Goal: Transaction & Acquisition: Obtain resource

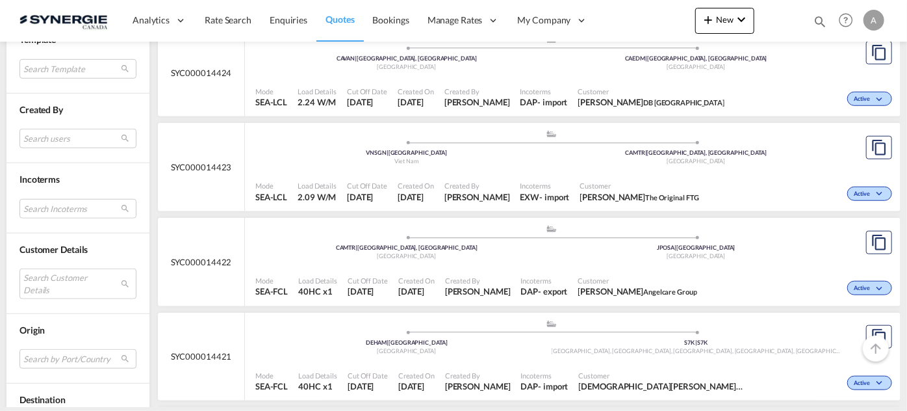
scroll to position [487, 0]
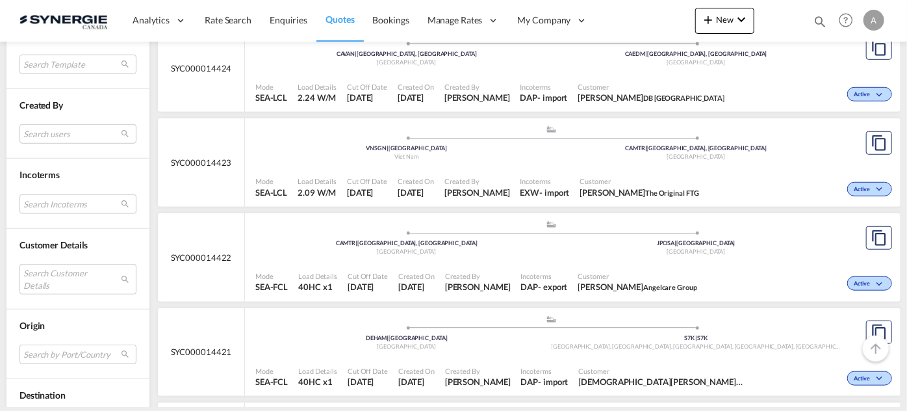
click at [75, 303] on div "Customer Details Search Customer Details user name user yannick ODIJK y.odijk@r…" at bounding box center [77, 269] width 143 height 81
click at [74, 266] on md-select "Search Customer Details user name user yannick ODIJK y.odijk@rabelink.nl | rabe…" at bounding box center [77, 279] width 117 height 30
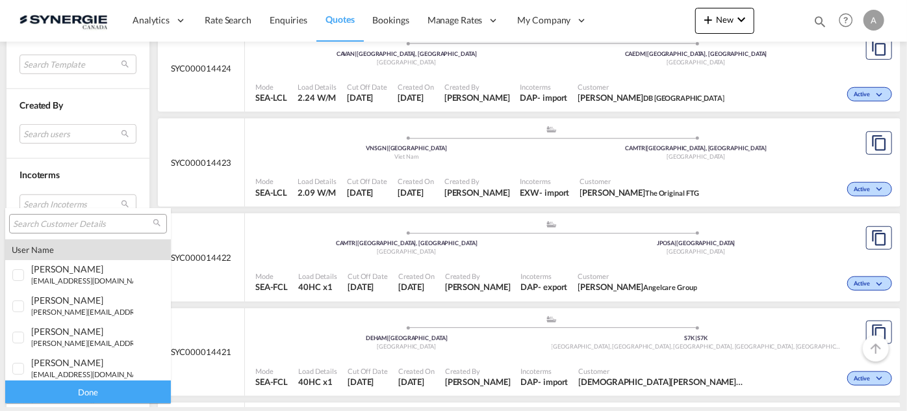
click at [74, 222] on input "search" at bounding box center [83, 224] width 140 height 12
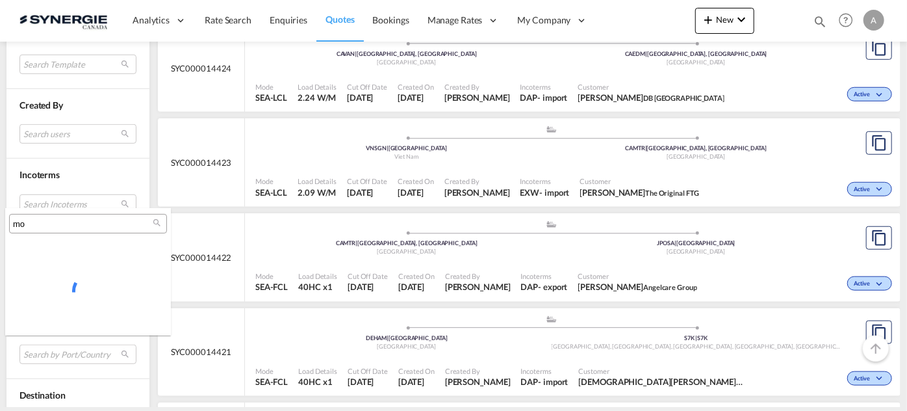
type input "m"
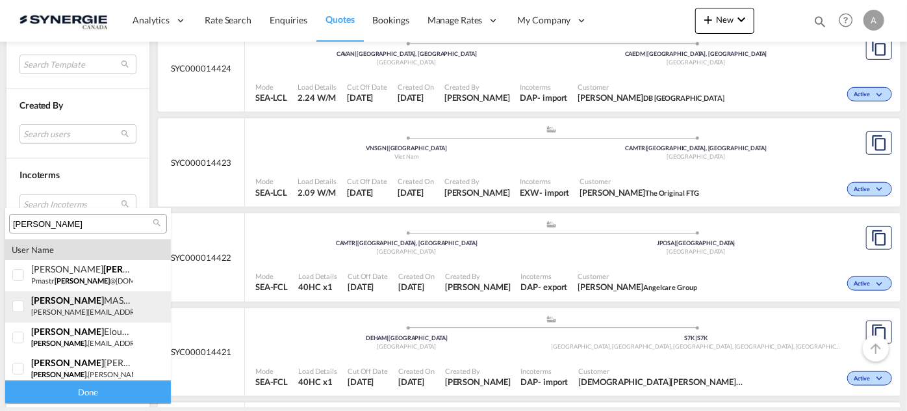
type input "[PERSON_NAME]"
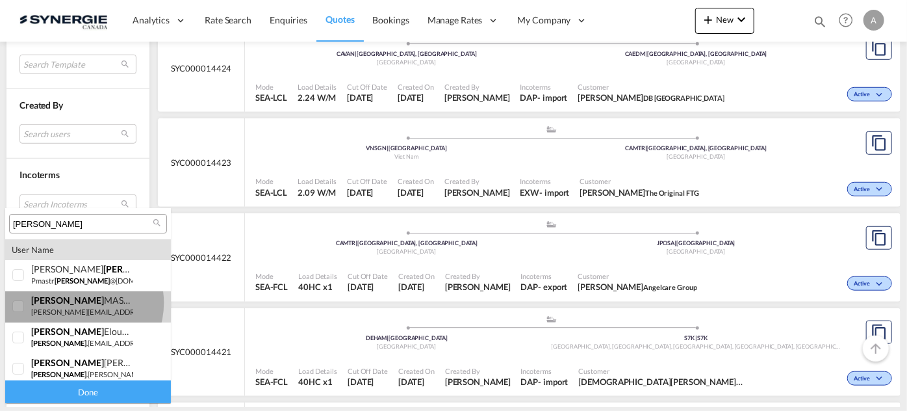
click at [81, 303] on div "angelo MASTROMONACO" at bounding box center [82, 299] width 102 height 11
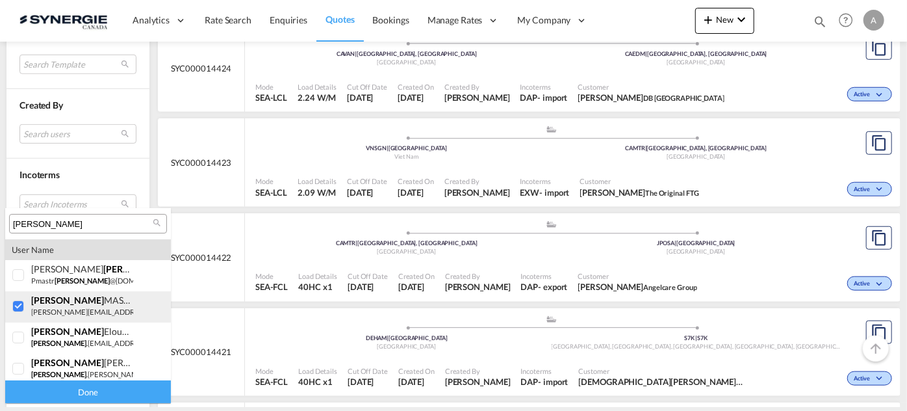
scroll to position [4, 0]
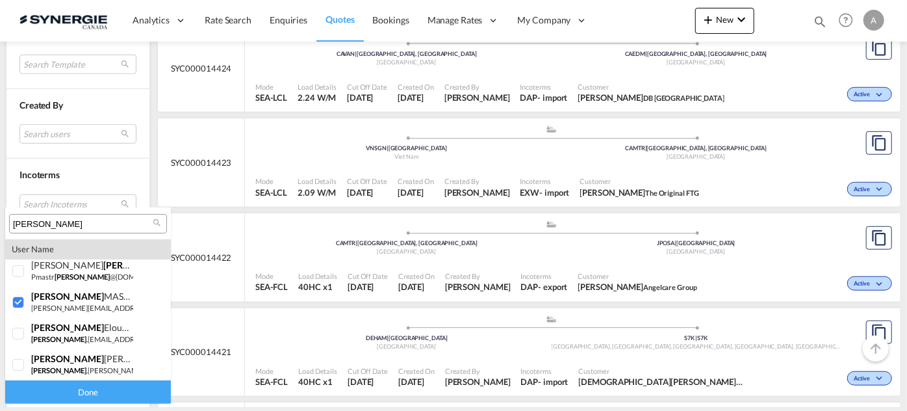
click at [84, 392] on div "Done" at bounding box center [88, 391] width 166 height 23
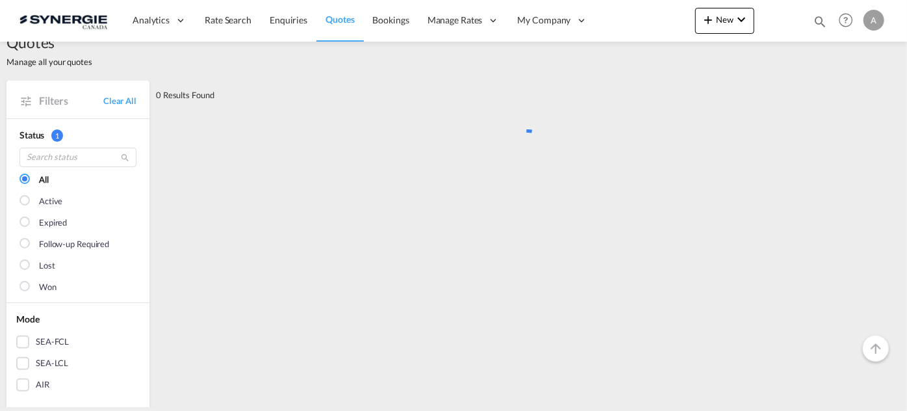
scroll to position [0, 0]
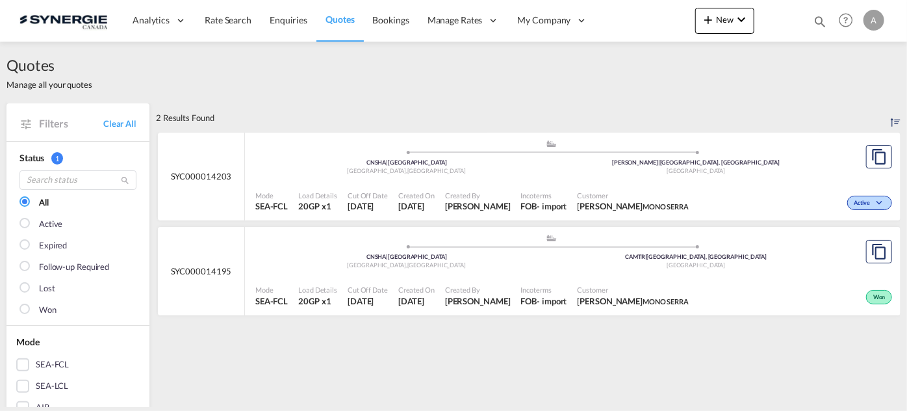
click at [483, 276] on div "Mode SEA-FCL Load Details 20GP x1 Cut Off Date 20 Aug 2025 Created On 20 Aug 20…" at bounding box center [573, 295] width 656 height 39
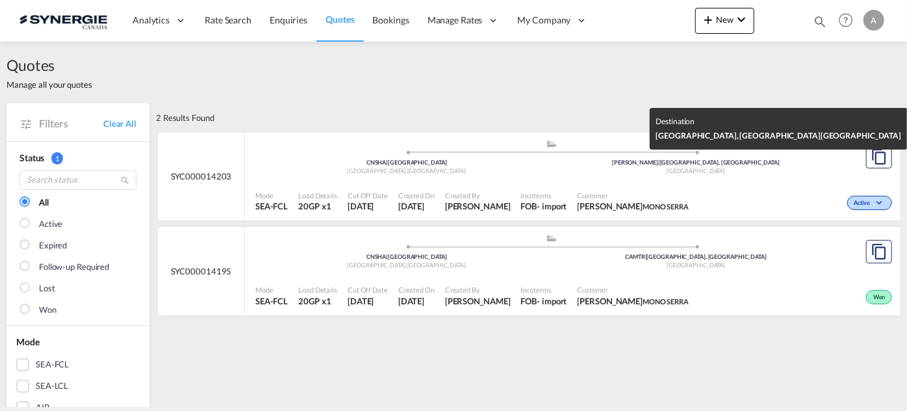
click at [586, 159] on div "CACAL | Calgary, AB" at bounding box center [697, 163] width 290 height 8
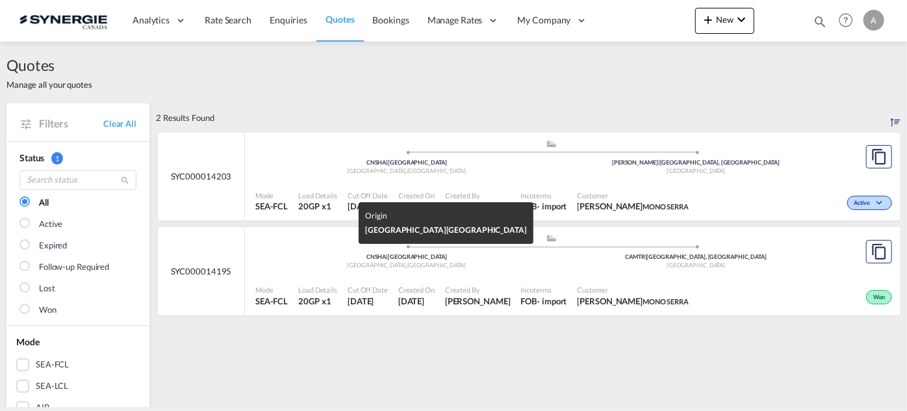
click at [472, 175] on div "Shanghai , China" at bounding box center [407, 171] width 290 height 8
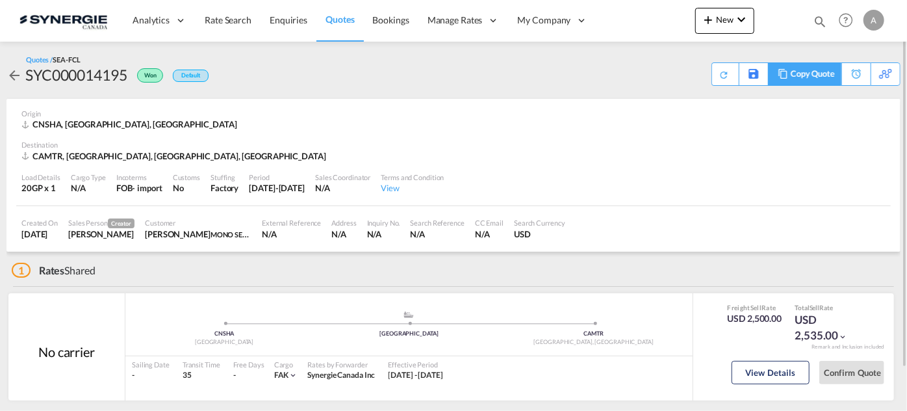
click at [818, 74] on div "Copy Quote" at bounding box center [813, 74] width 44 height 22
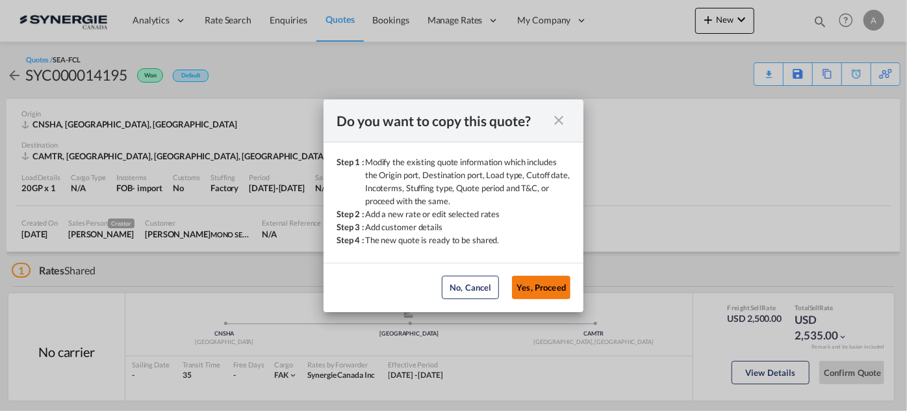
click at [548, 283] on button "Yes, Proceed" at bounding box center [541, 287] width 58 height 23
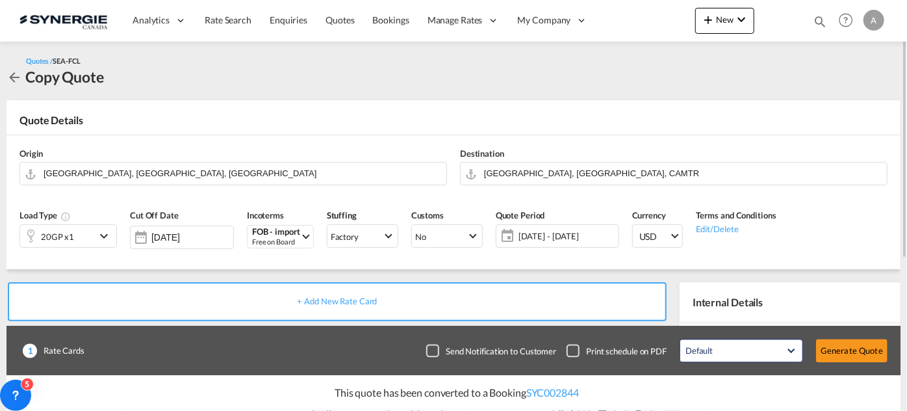
scroll to position [3, 0]
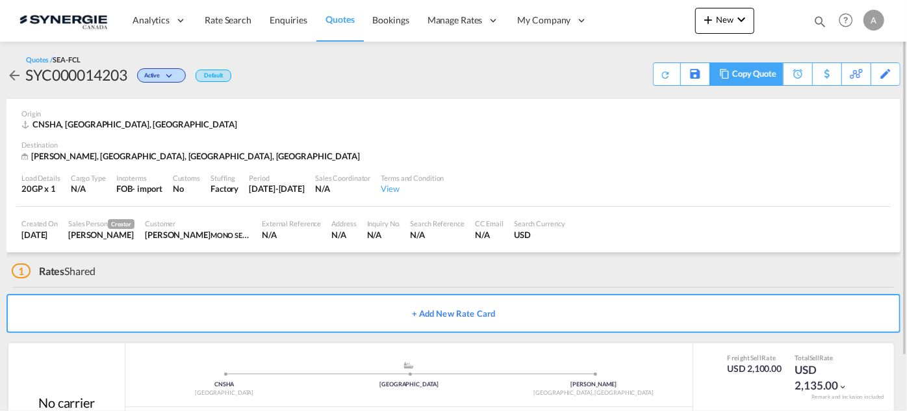
click at [762, 73] on div "Copy Quote" at bounding box center [754, 74] width 44 height 22
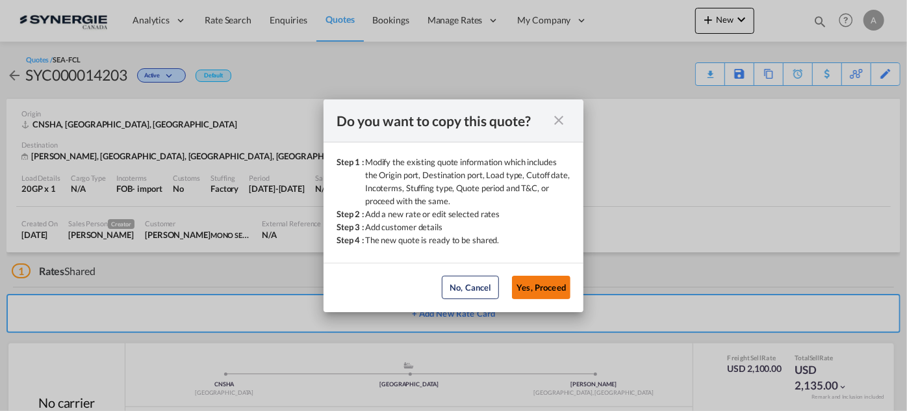
click at [561, 287] on button "Yes, Proceed" at bounding box center [541, 287] width 58 height 23
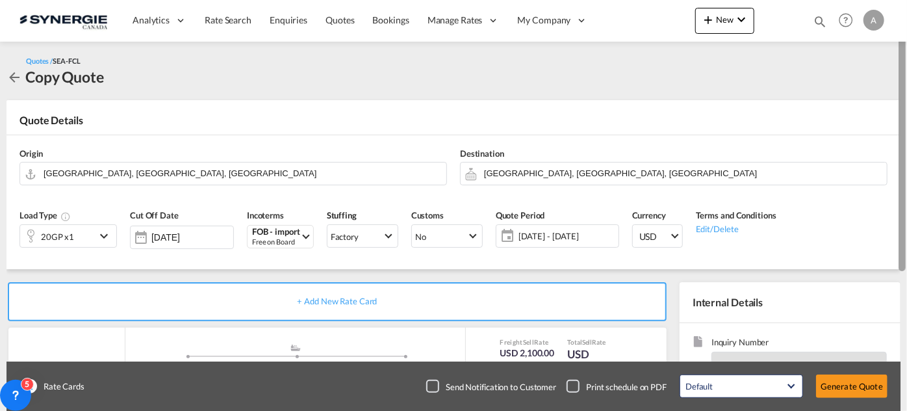
drag, startPoint x: 906, startPoint y: 261, endPoint x: 906, endPoint y: 313, distance: 52.0
click at [906, 313] on div at bounding box center [906, 206] width 3 height 406
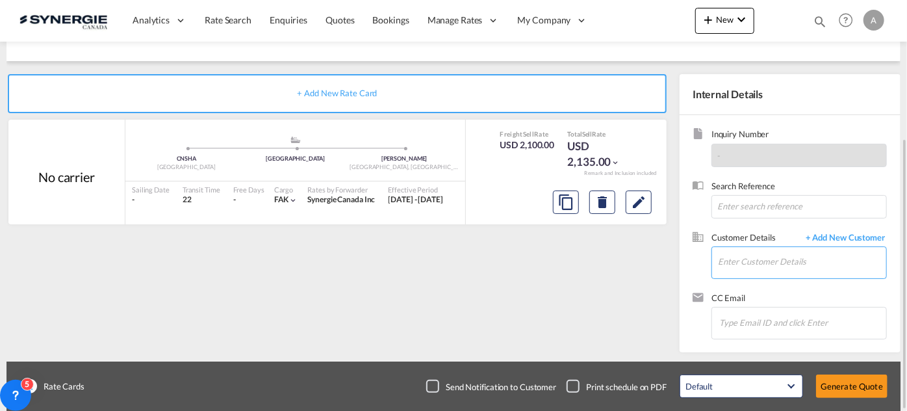
click at [753, 269] on input "Enter Customer Details" at bounding box center [802, 261] width 168 height 29
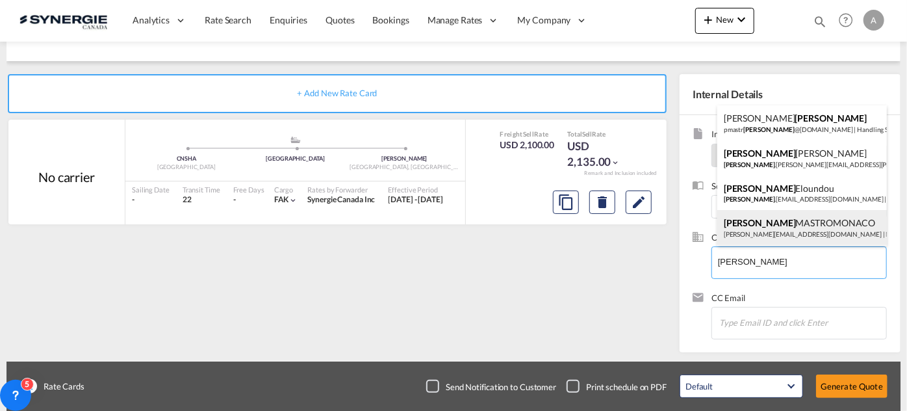
click at [779, 218] on div "[PERSON_NAME] [PERSON_NAME][EMAIL_ADDRESS][DOMAIN_NAME] | MONO SERRA" at bounding box center [802, 227] width 170 height 35
type input "MONO SERRA, [PERSON_NAME], [PERSON_NAME][EMAIL_ADDRESS][DOMAIN_NAME]"
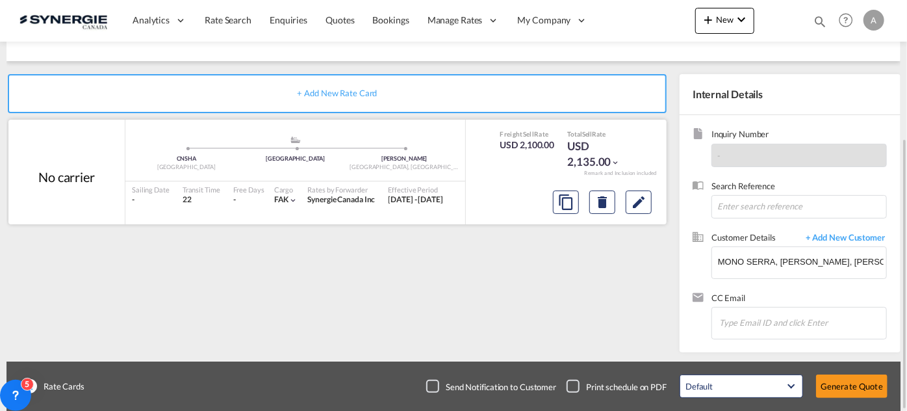
click at [491, 192] on div at bounding box center [566, 200] width 201 height 34
click at [640, 200] on md-icon "Edit" at bounding box center [639, 202] width 16 height 16
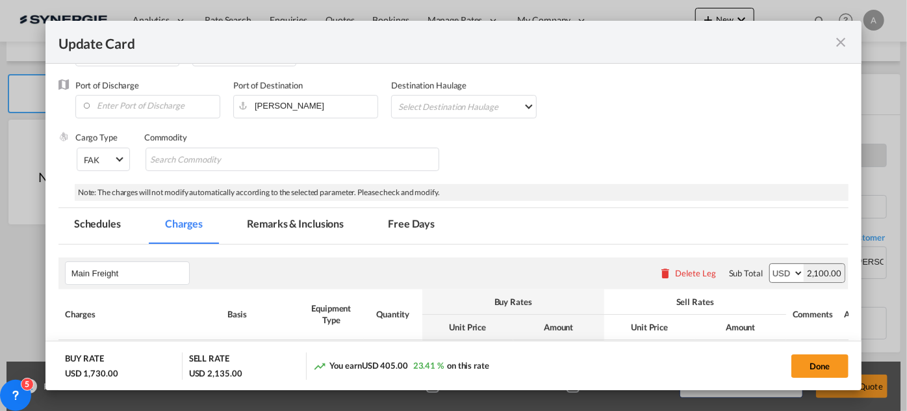
select select "per equipment"
select select "per B/L"
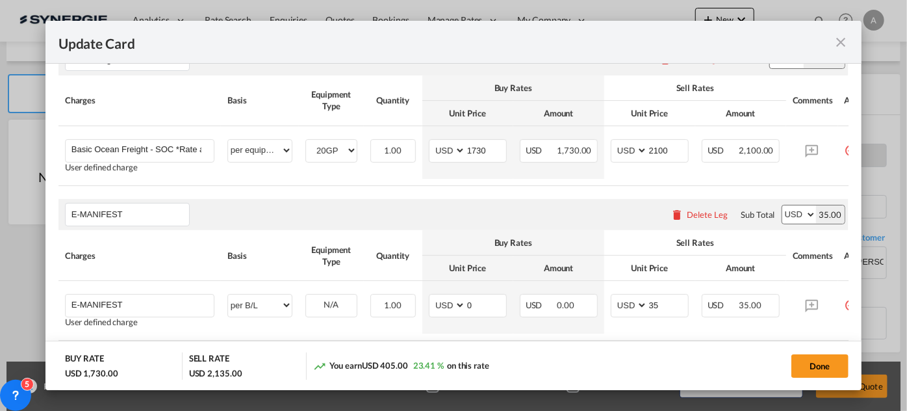
scroll to position [370, 0]
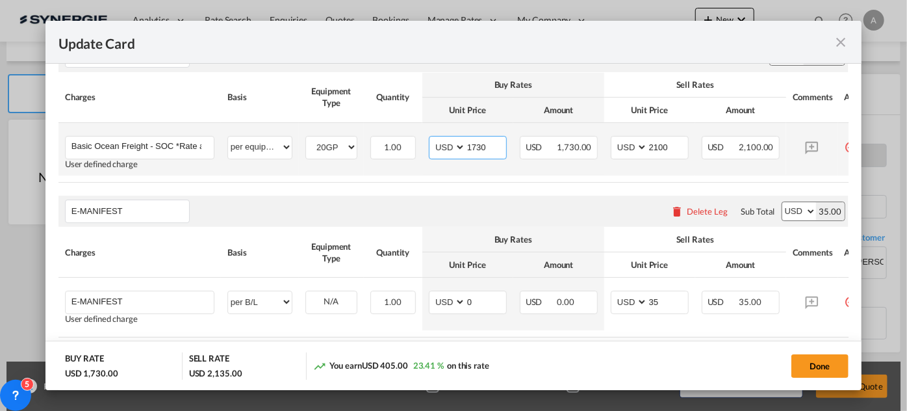
click at [470, 146] on input "1730" at bounding box center [486, 145] width 40 height 19
type input "2135"
click at [662, 148] on input "2100" at bounding box center [668, 145] width 40 height 19
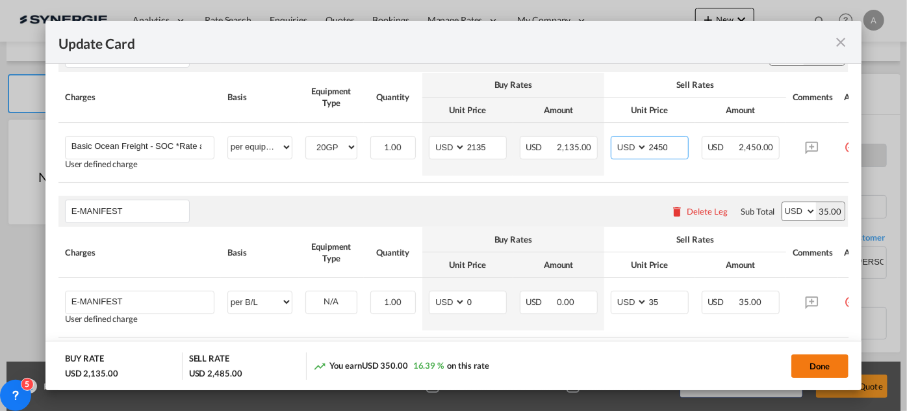
type input "2450"
click at [823, 367] on button "Done" at bounding box center [820, 365] width 57 height 23
type input "[DATE]"
type input "30 Aug 2025"
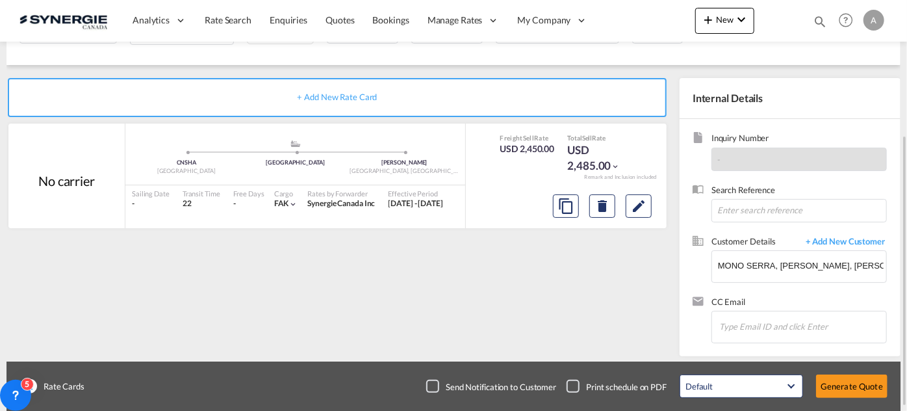
scroll to position [204, 0]
click at [633, 205] on md-icon "Edit" at bounding box center [639, 206] width 16 height 16
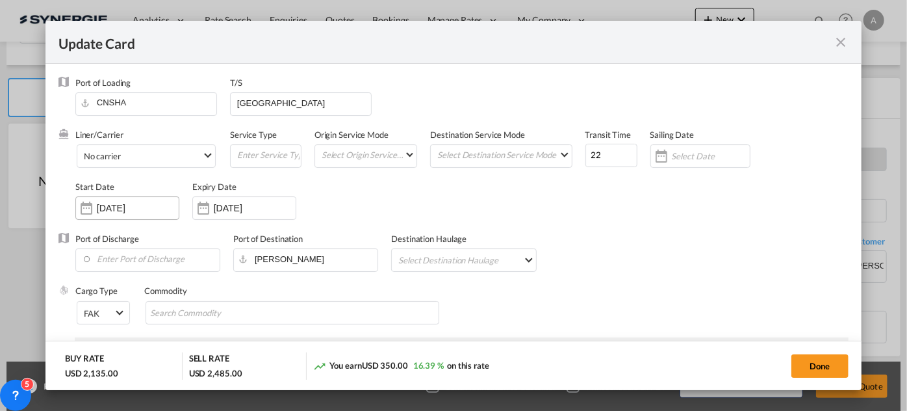
click at [109, 207] on input "21 Aug 2025" at bounding box center [138, 208] width 82 height 10
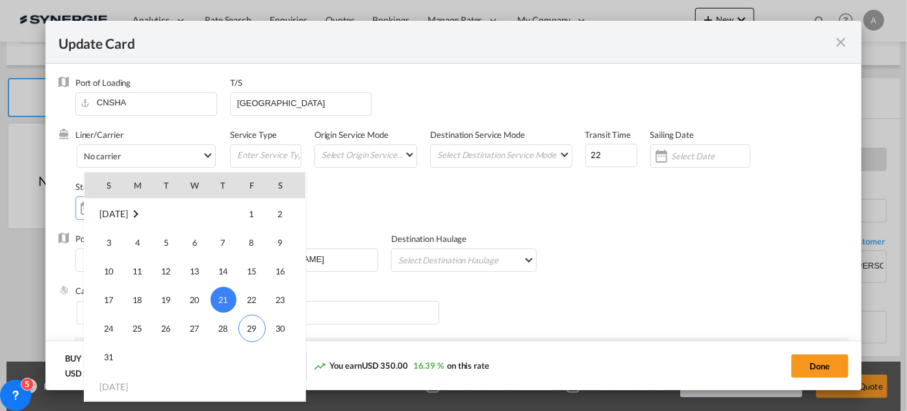
scroll to position [300851, 0]
click at [144, 216] on md-icon "August 2025" at bounding box center [136, 213] width 16 height 16
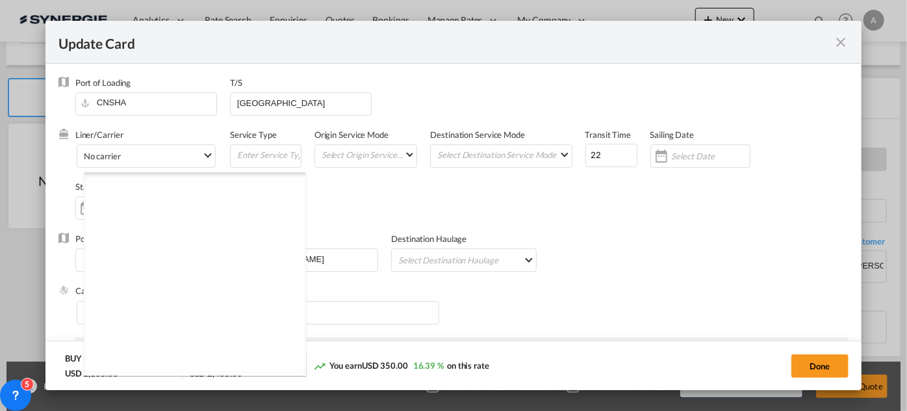
scroll to position [8148, 0]
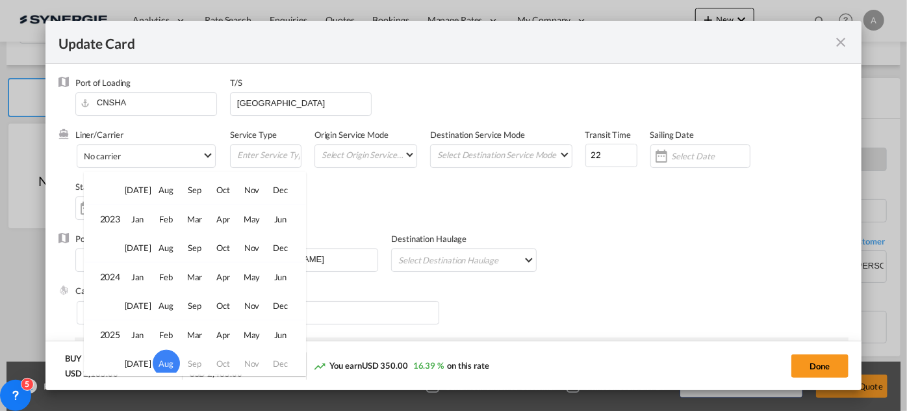
click at [190, 356] on td "Sep" at bounding box center [195, 363] width 29 height 29
click at [338, 209] on div at bounding box center [453, 205] width 907 height 411
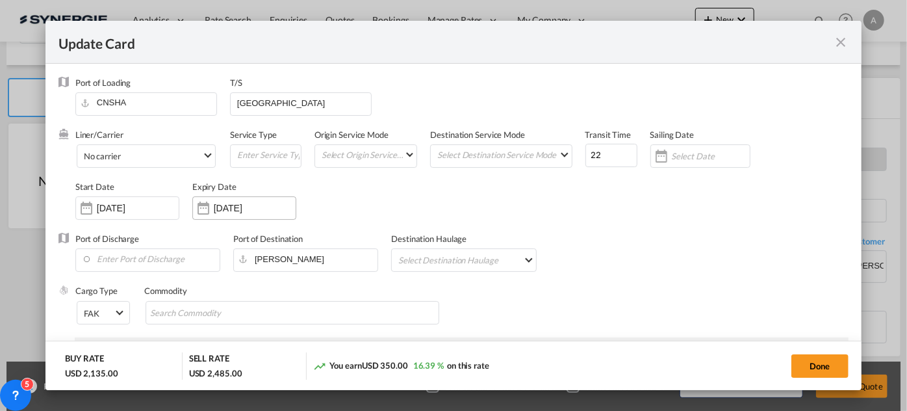
click at [232, 209] on input "[DATE]" at bounding box center [255, 208] width 82 height 10
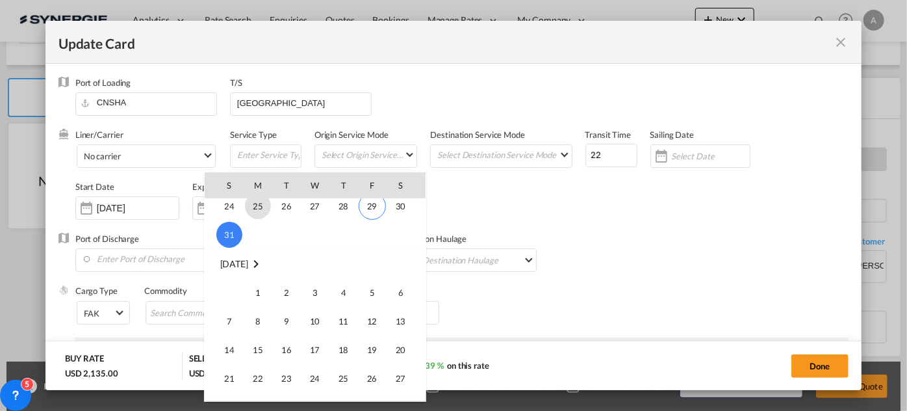
scroll to position [124, 0]
click at [228, 355] on span "14" at bounding box center [229, 347] width 26 height 26
type input "[DATE]"
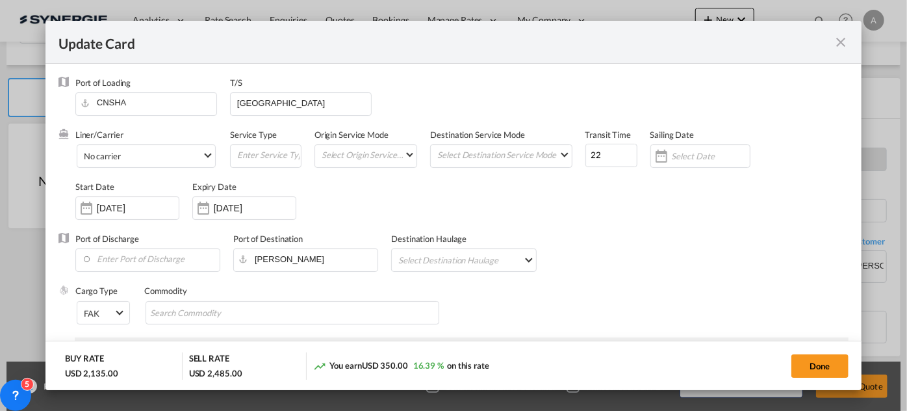
click at [148, 195] on div "Start Date 21 Aug 2025" at bounding box center [133, 207] width 117 height 52
click at [147, 203] on input "21 Aug 2025" at bounding box center [138, 208] width 82 height 10
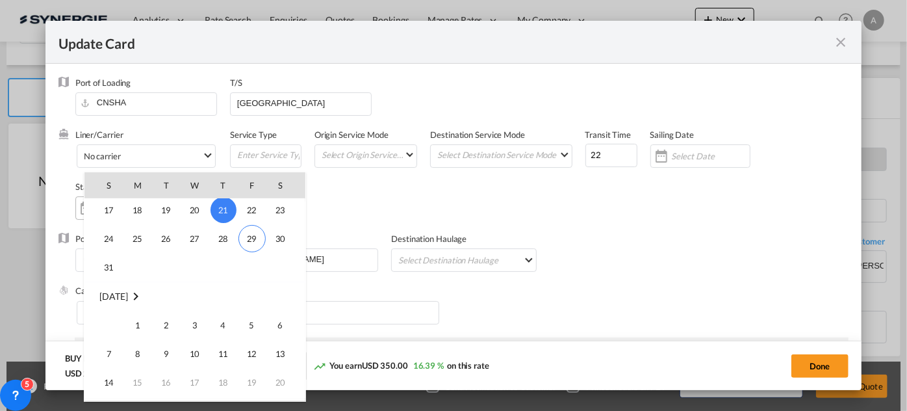
scroll to position [300952, 0]
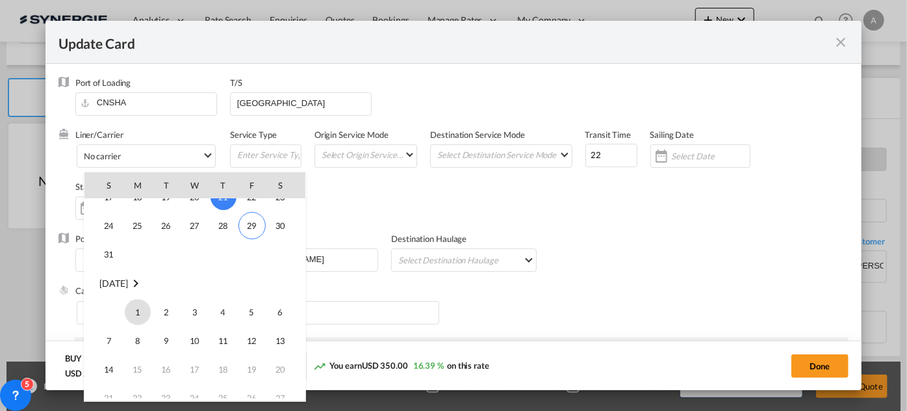
click at [129, 306] on span "1" at bounding box center [138, 312] width 26 height 26
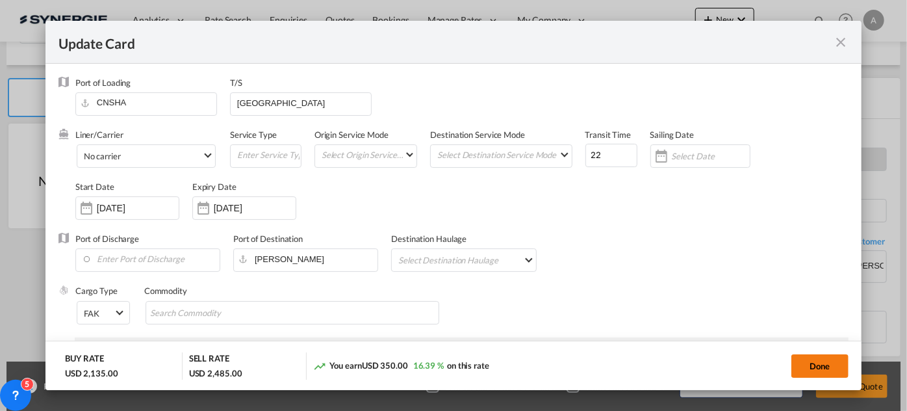
click at [804, 359] on button "Done" at bounding box center [820, 365] width 57 height 23
type input "[DATE]"
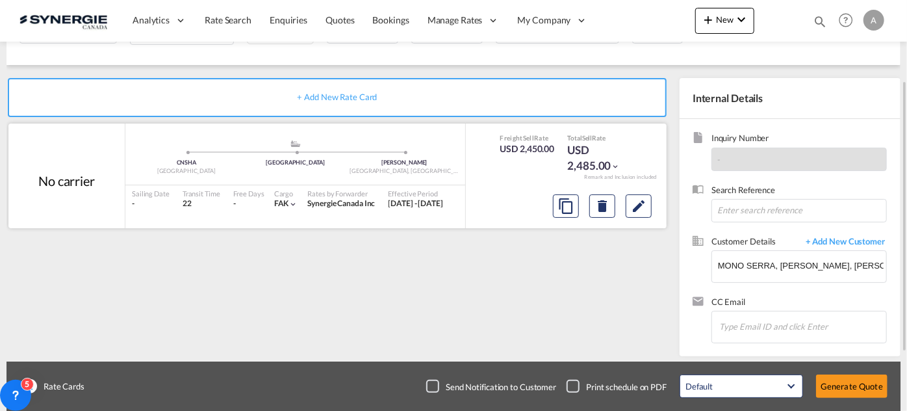
scroll to position [171, 0]
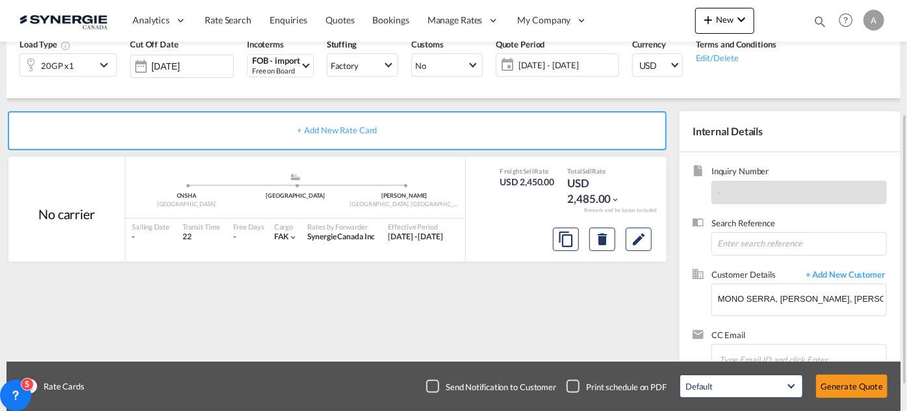
click at [561, 73] on span "[DATE] - [DATE]" at bounding box center [566, 65] width 103 height 18
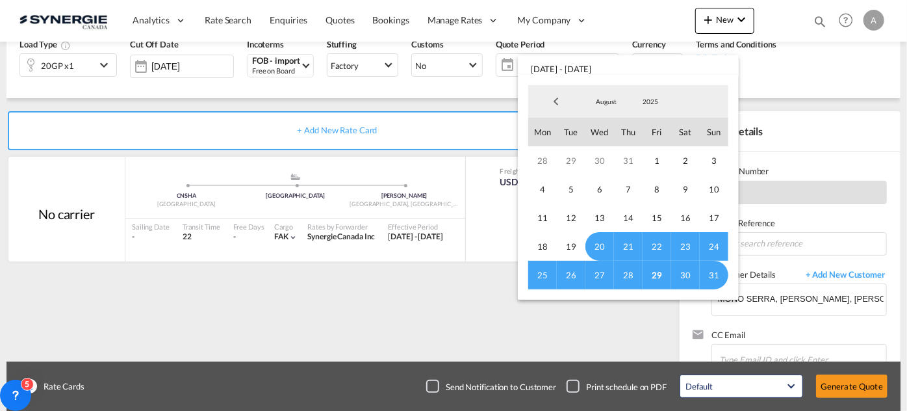
click at [601, 103] on span "August" at bounding box center [607, 101] width 42 height 9
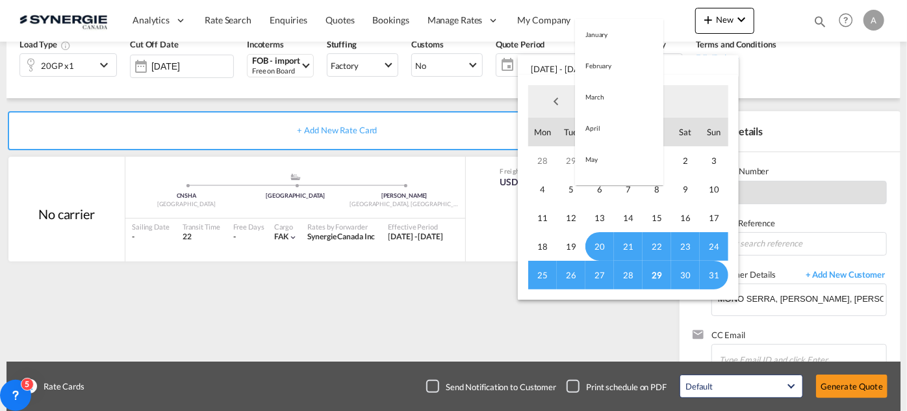
scroll to position [151, 0]
click at [601, 126] on md-option "September" at bounding box center [619, 133] width 88 height 31
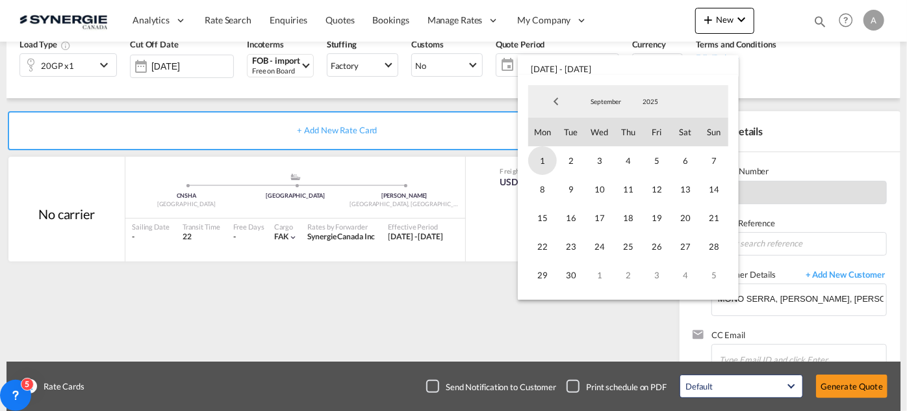
click at [542, 163] on span "1" at bounding box center [542, 160] width 29 height 29
click at [715, 194] on span "14" at bounding box center [714, 189] width 29 height 29
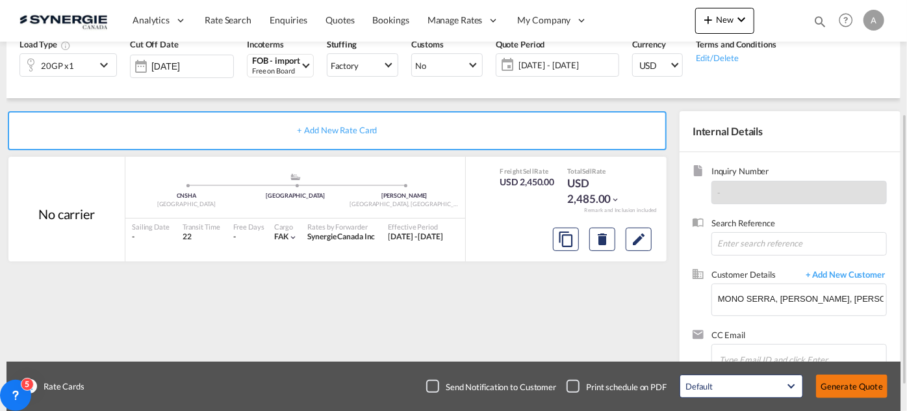
click at [839, 385] on button "Generate Quote" at bounding box center [851, 385] width 71 height 23
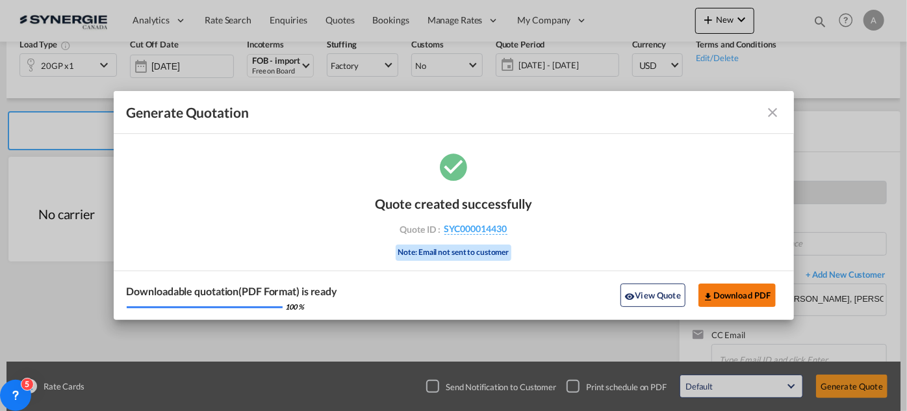
click at [734, 296] on button "Download PDF" at bounding box center [737, 294] width 77 height 23
click at [732, 296] on button "Download PDF" at bounding box center [737, 294] width 77 height 23
click at [660, 294] on button "View Quote" at bounding box center [653, 294] width 65 height 23
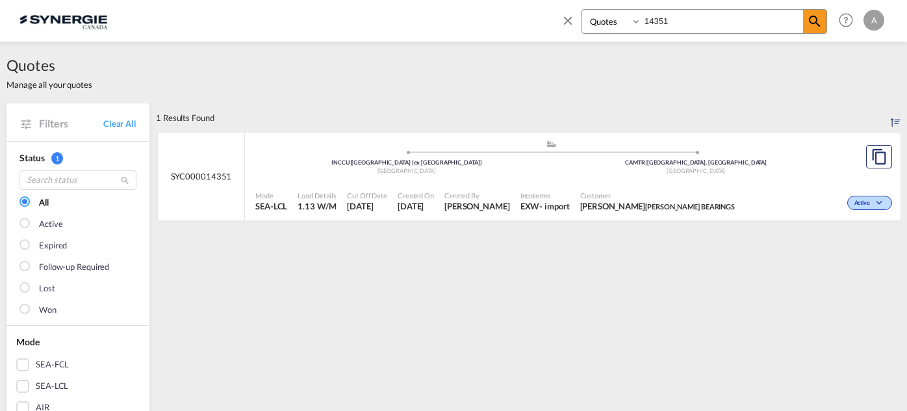
select select "Quotes"
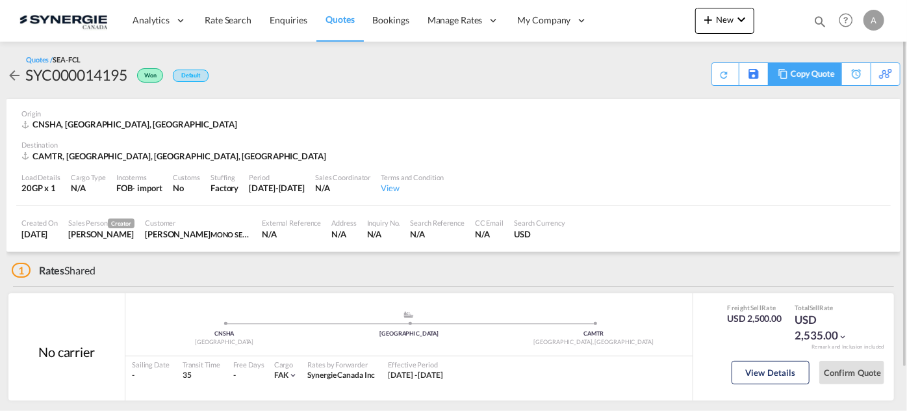
click at [816, 70] on div "Copy Quote" at bounding box center [813, 74] width 44 height 22
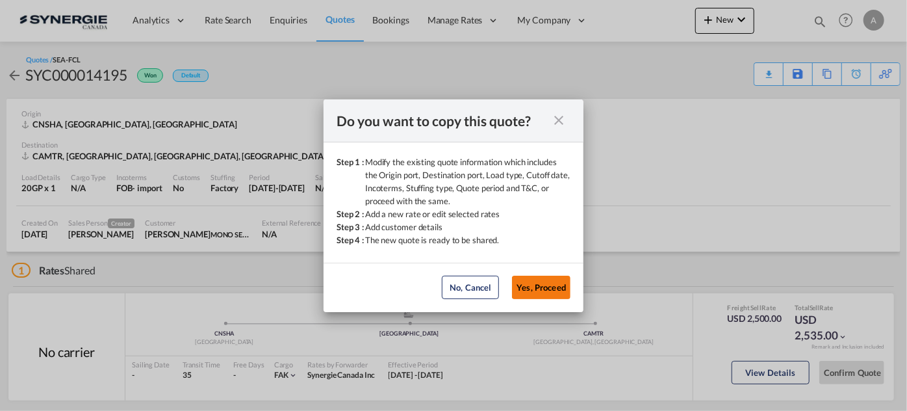
click at [543, 285] on button "Yes, Proceed" at bounding box center [541, 287] width 58 height 23
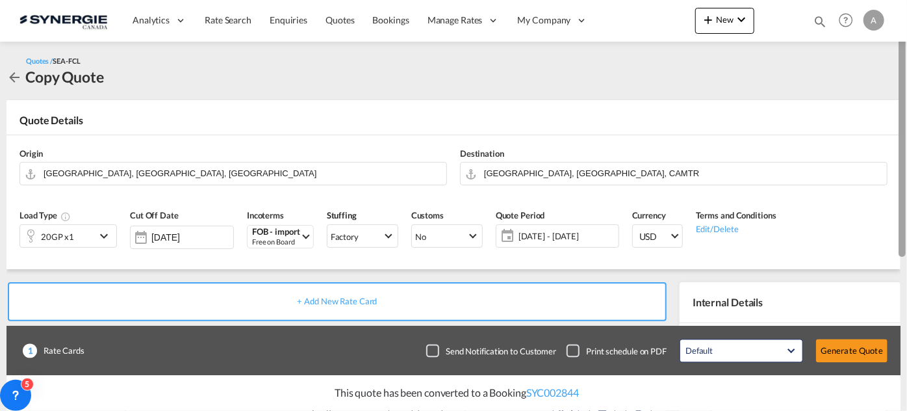
click at [905, 233] on div at bounding box center [906, 206] width 3 height 406
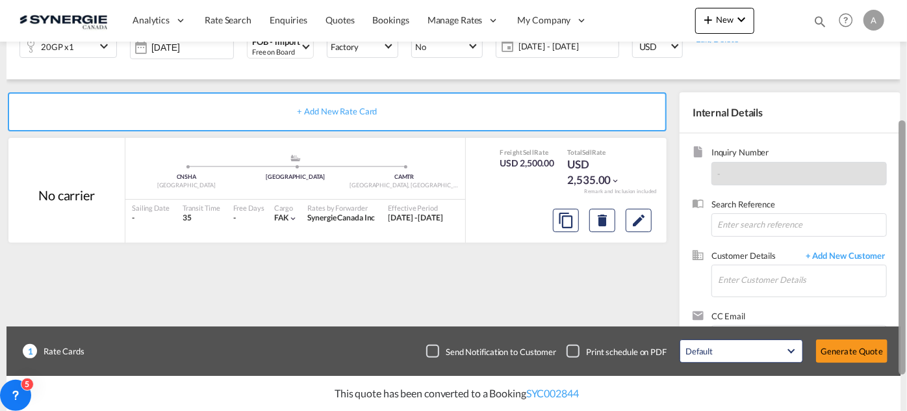
scroll to position [192, 0]
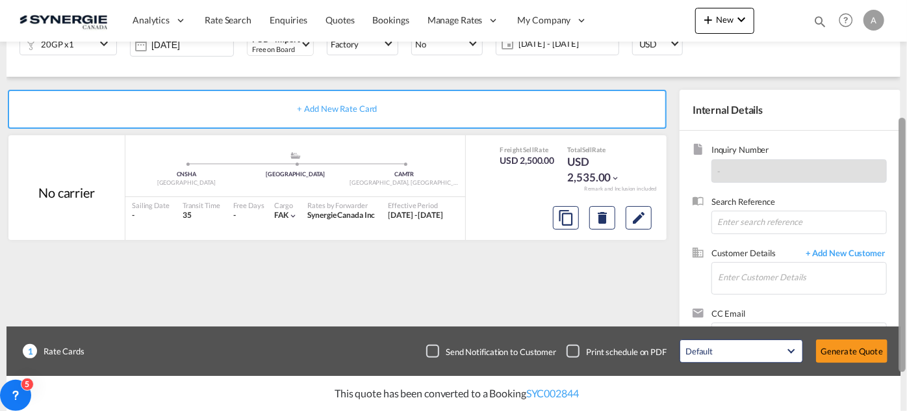
drag, startPoint x: 903, startPoint y: 233, endPoint x: 895, endPoint y: 201, distance: 32.6
click at [895, 201] on md-content "Analytics Reports Dashboard Rate Search Enquiries Quotes Bookings" at bounding box center [453, 205] width 907 height 411
click at [714, 277] on md-input-container "Enter Customer Details" at bounding box center [799, 278] width 175 height 32
click at [727, 274] on input "Enter Customer Details" at bounding box center [802, 277] width 168 height 29
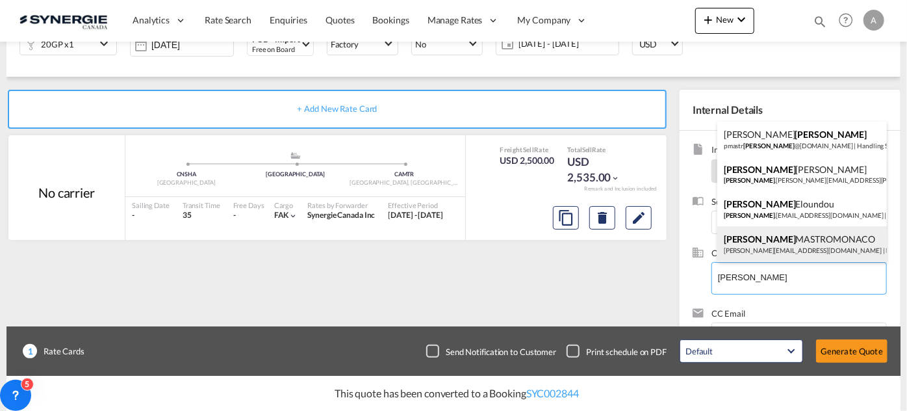
click at [767, 242] on div "[PERSON_NAME] [PERSON_NAME][EMAIL_ADDRESS][DOMAIN_NAME] | MONO SERRA" at bounding box center [802, 243] width 170 height 35
type input "MONO SERRA, [PERSON_NAME], [PERSON_NAME][EMAIL_ADDRESS][DOMAIN_NAME]"
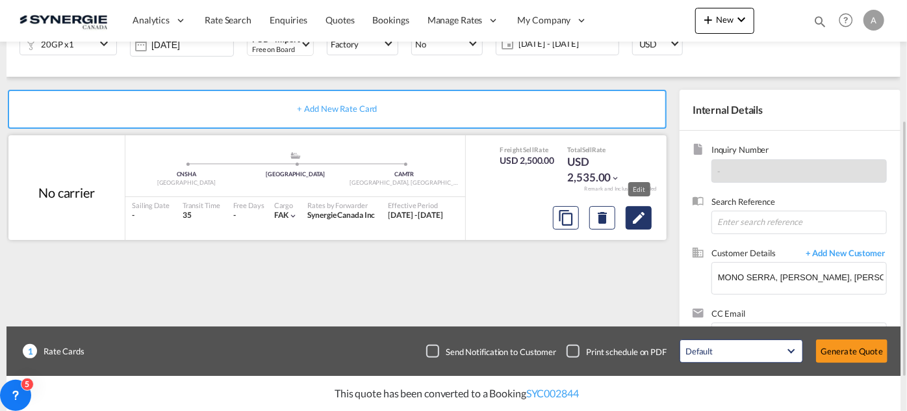
click at [643, 213] on md-icon "Edit" at bounding box center [639, 218] width 16 height 16
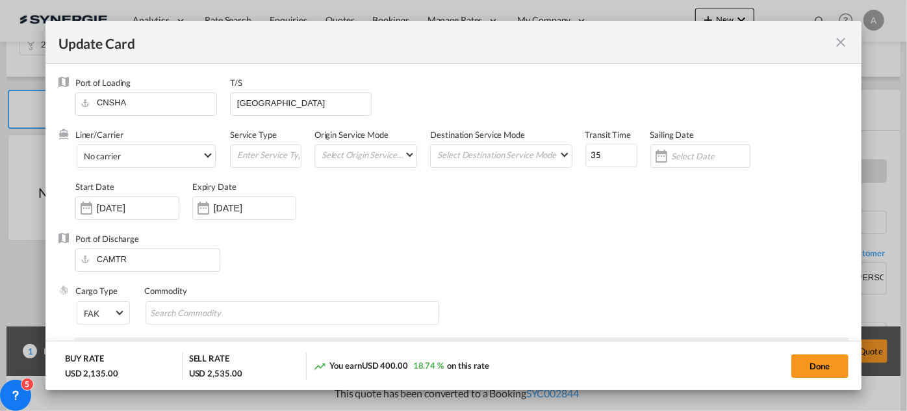
select select "per equipment"
select select "per B/L"
click at [230, 207] on input "[DATE]" at bounding box center [255, 208] width 82 height 10
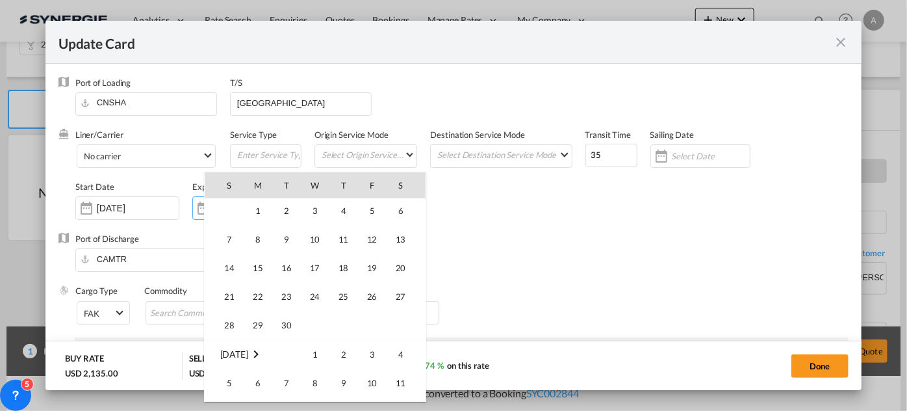
scroll to position [2275, 0]
click at [227, 264] on span "14" at bounding box center [229, 263] width 26 height 26
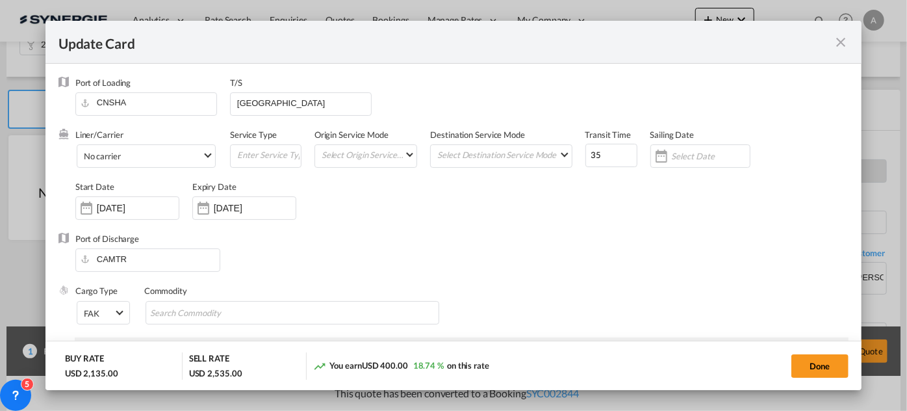
type input "[DATE]"
click at [101, 208] on input "[DATE]" at bounding box center [138, 208] width 82 height 10
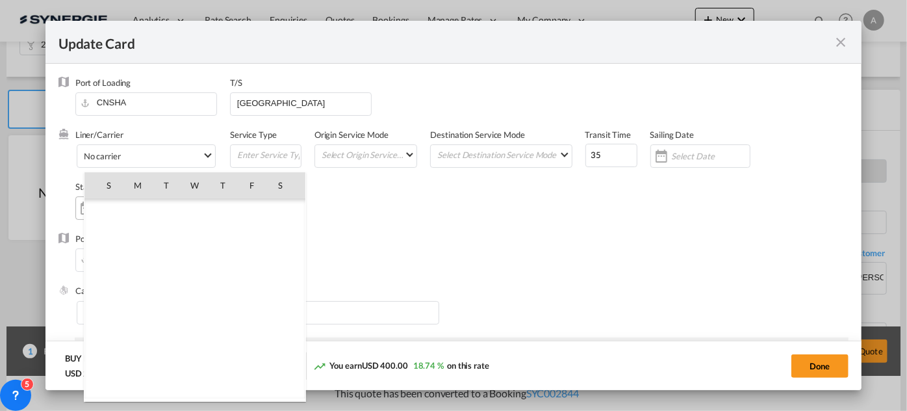
scroll to position [298783, 0]
click at [144, 211] on md-icon "August 2024" at bounding box center [136, 213] width 16 height 16
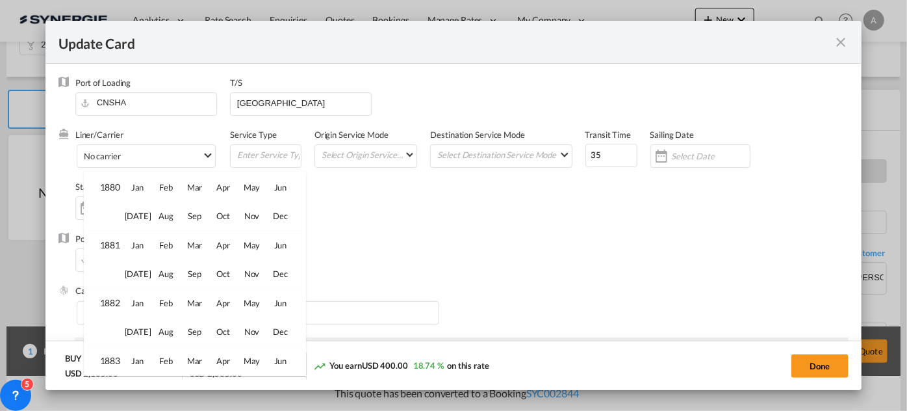
click at [147, 211] on div "[DATE] Feb Mar Apr May Jun [DATE] Aug Sep Oct Nov [DATE] Jan Feb Mar Apr May Ju…" at bounding box center [194, 272] width 221 height 200
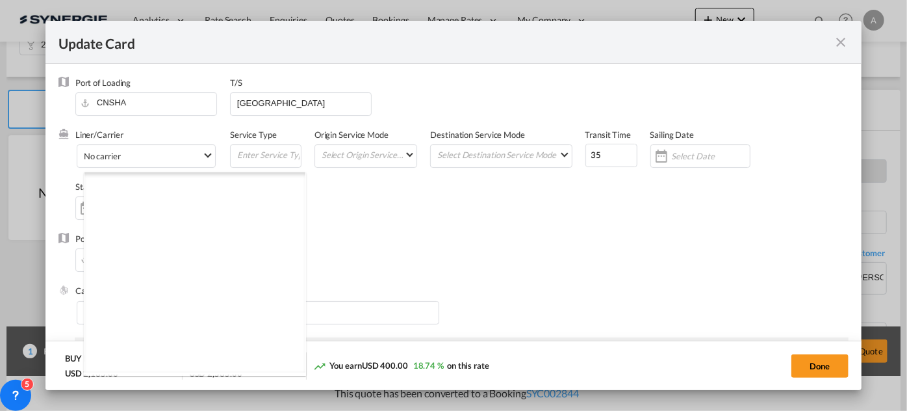
scroll to position [8148, 0]
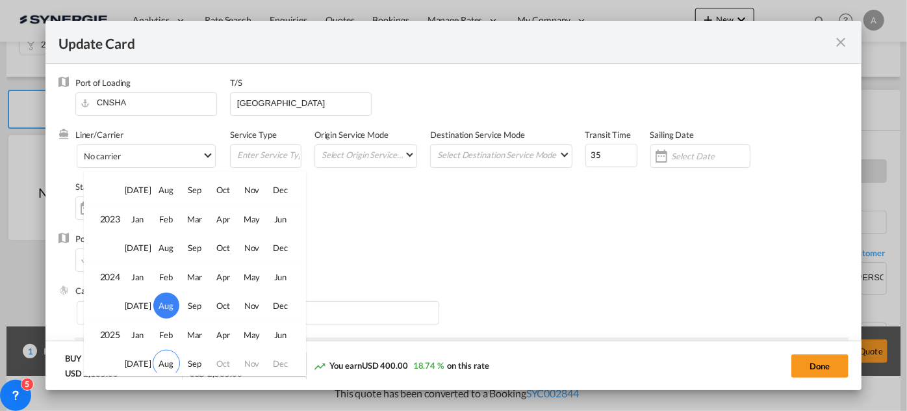
click at [147, 211] on span "Jan" at bounding box center [138, 219] width 26 height 26
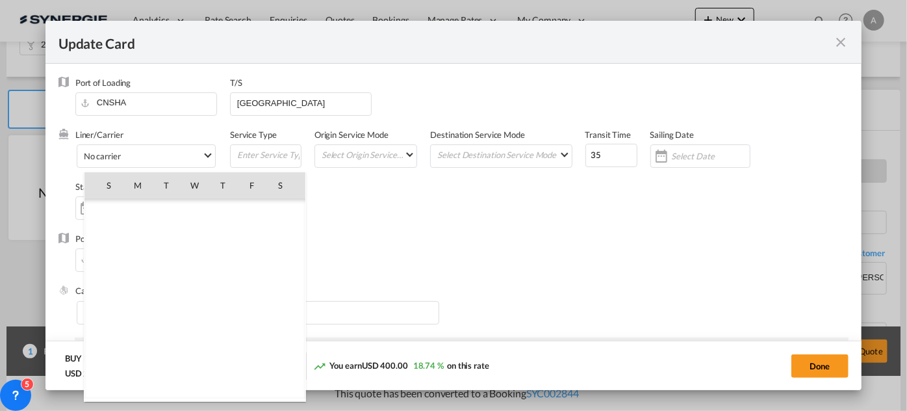
click at [147, 211] on div "[DATE] 1 2 3 4 5 6 7 8 9 10 11 12 13 14 15 16 17 18 19 20 21 22 23 24 25 26 27 …" at bounding box center [194, 298] width 221 height 200
click at [142, 212] on md-icon "January 2023" at bounding box center [136, 213] width 16 height 16
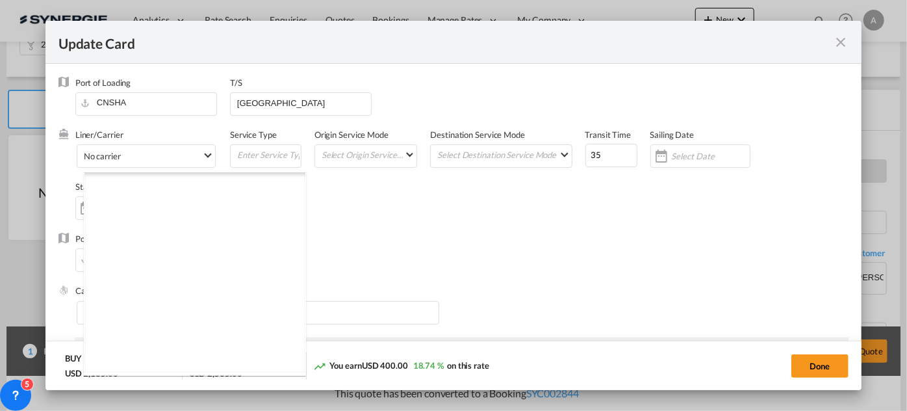
scroll to position [8148, 0]
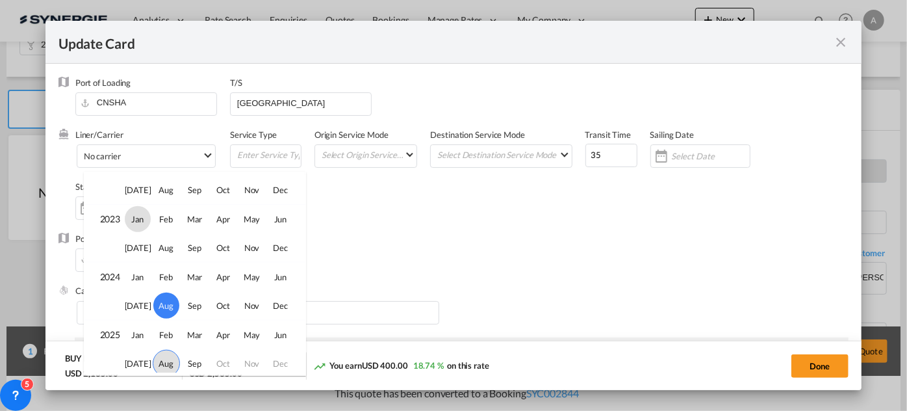
click at [166, 357] on span "Aug" at bounding box center [166, 363] width 27 height 27
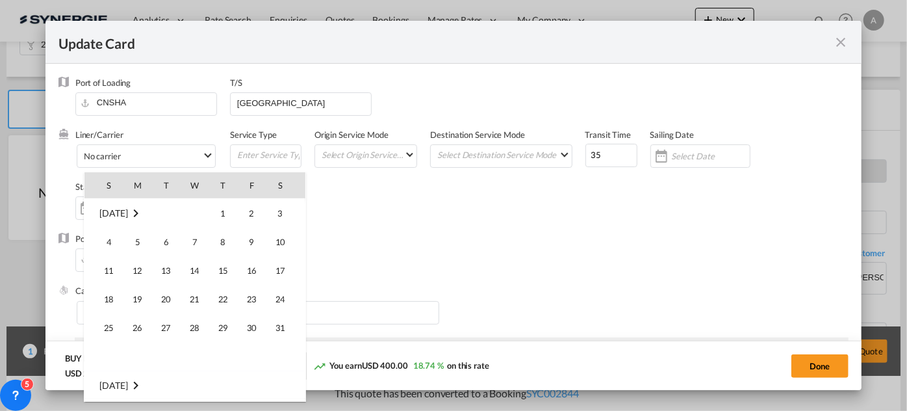
scroll to position [300849, 0]
click at [144, 213] on md-icon "August 2025" at bounding box center [136, 214] width 16 height 16
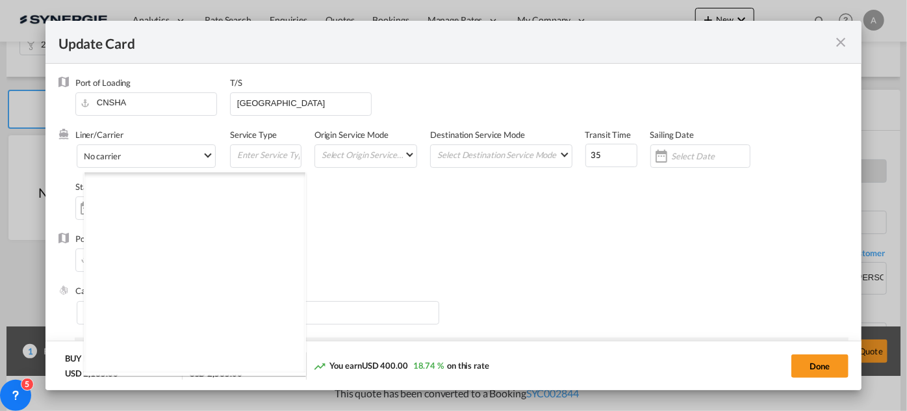
scroll to position [8148, 0]
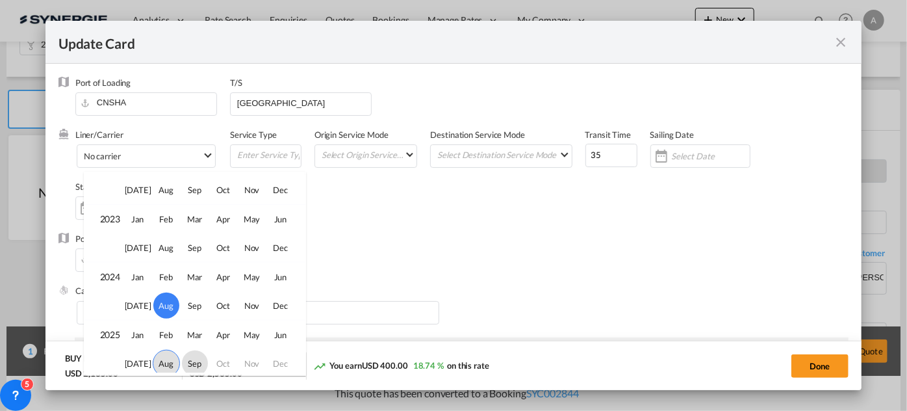
click at [187, 368] on span "Sep" at bounding box center [195, 363] width 26 height 26
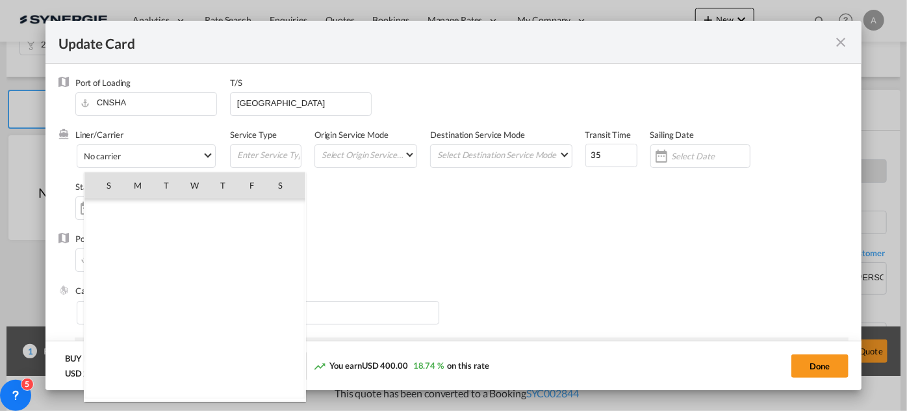
scroll to position [301022, 0]
click at [136, 240] on span "1" at bounding box center [138, 242] width 26 height 26
type input "[DATE]"
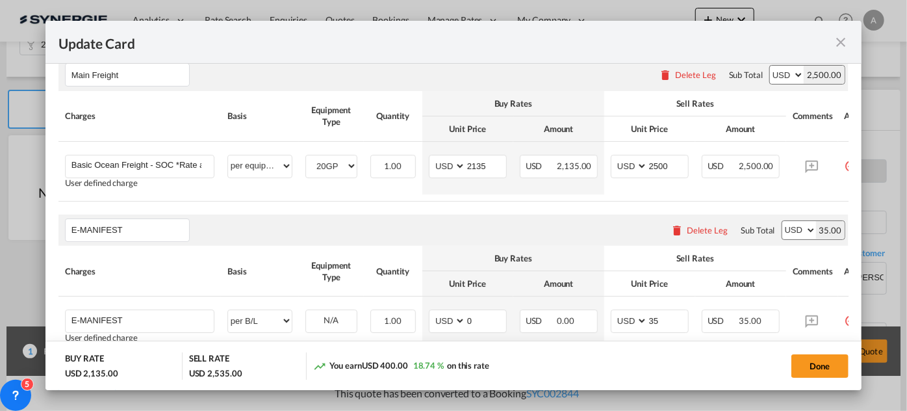
scroll to position [356, 0]
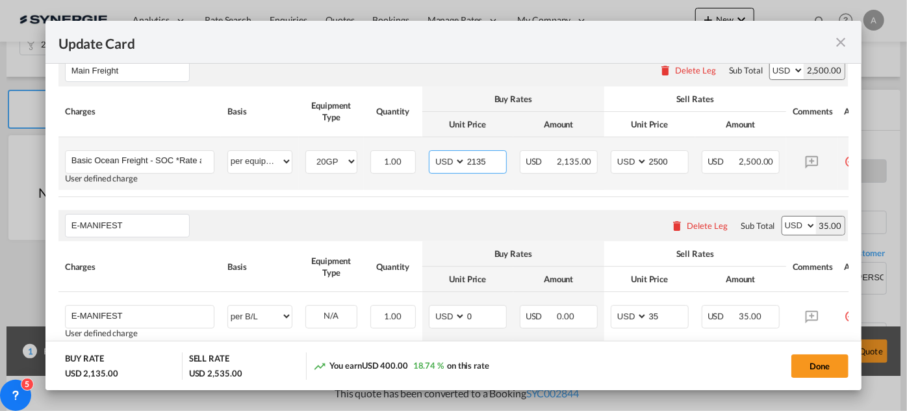
click at [470, 155] on input "2135" at bounding box center [486, 160] width 40 height 19
type input "2435"
click at [659, 162] on input "2500" at bounding box center [668, 160] width 40 height 19
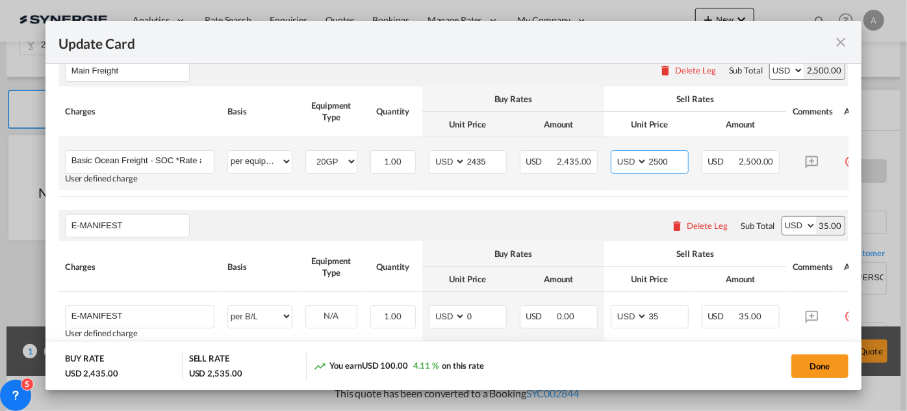
click at [664, 157] on input "2500" at bounding box center [668, 160] width 40 height 19
type input "2750"
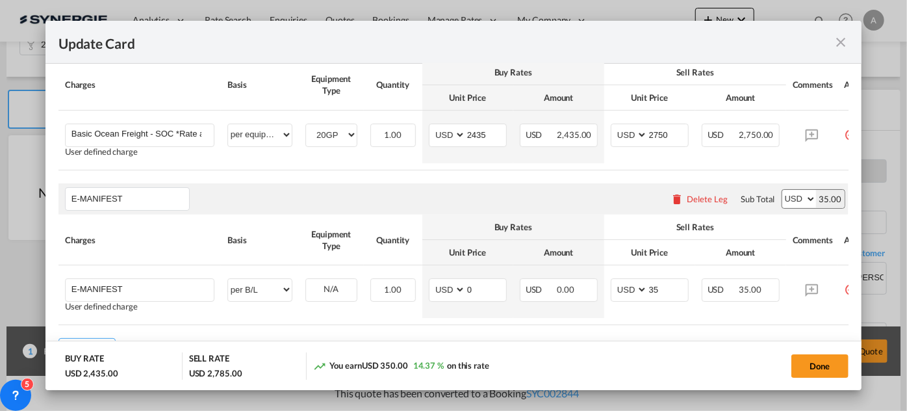
scroll to position [391, 0]
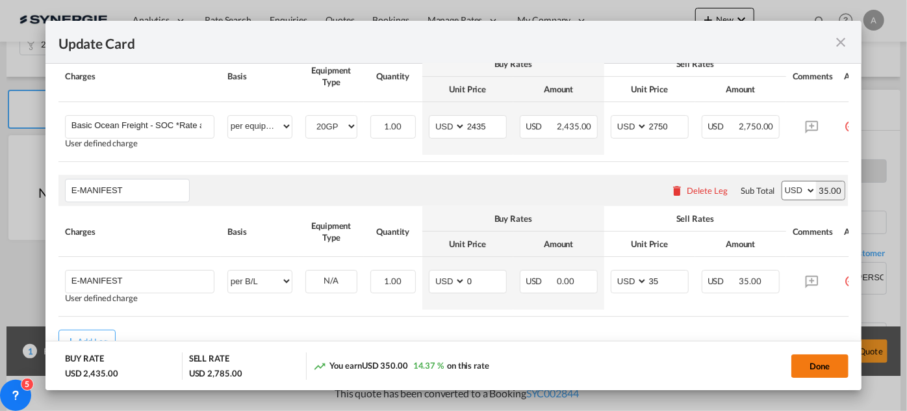
click at [812, 363] on button "Done" at bounding box center [820, 365] width 57 height 23
type input "[DATE]"
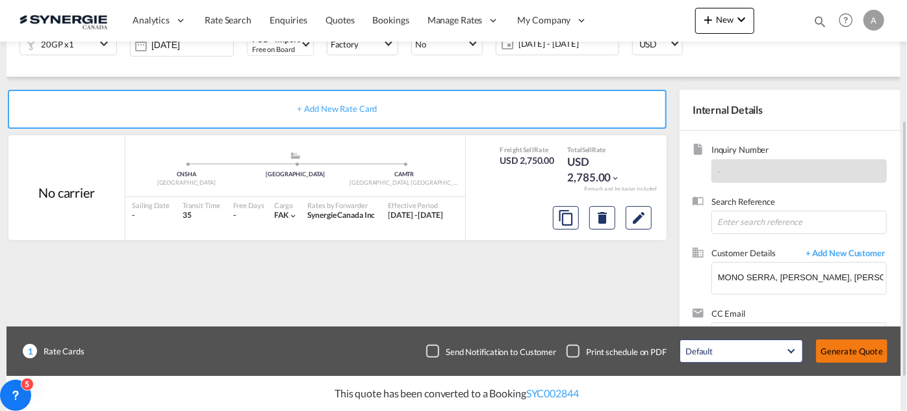
click at [868, 348] on button "Generate Quote" at bounding box center [851, 350] width 71 height 23
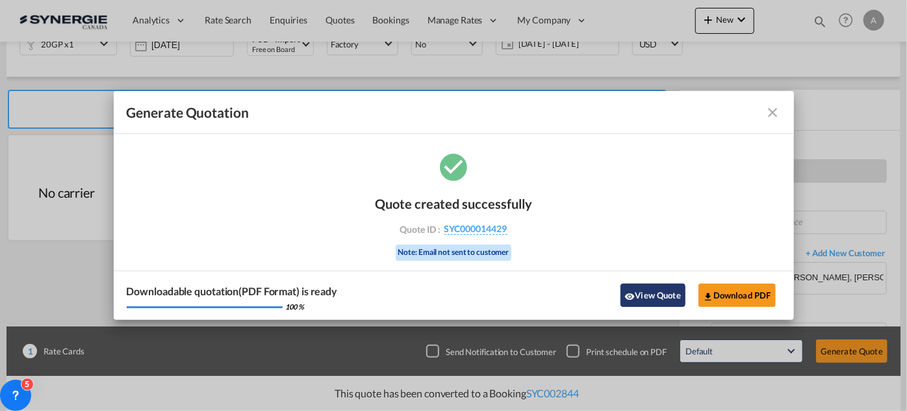
click at [648, 298] on button "View Quote" at bounding box center [653, 294] width 65 height 23
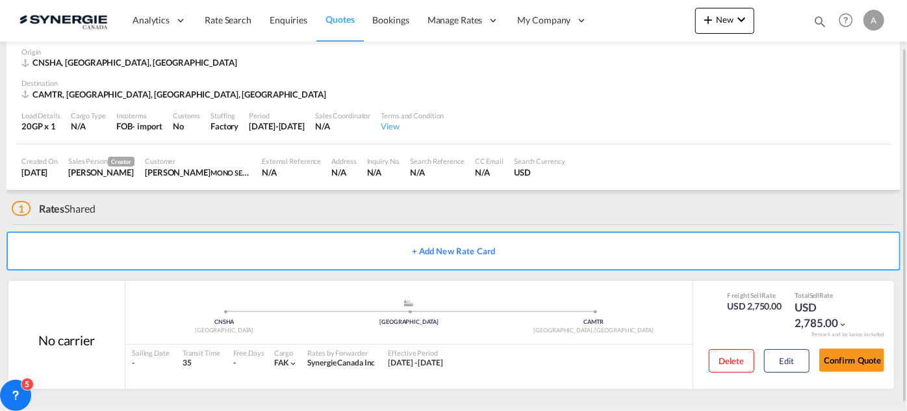
scroll to position [58, 0]
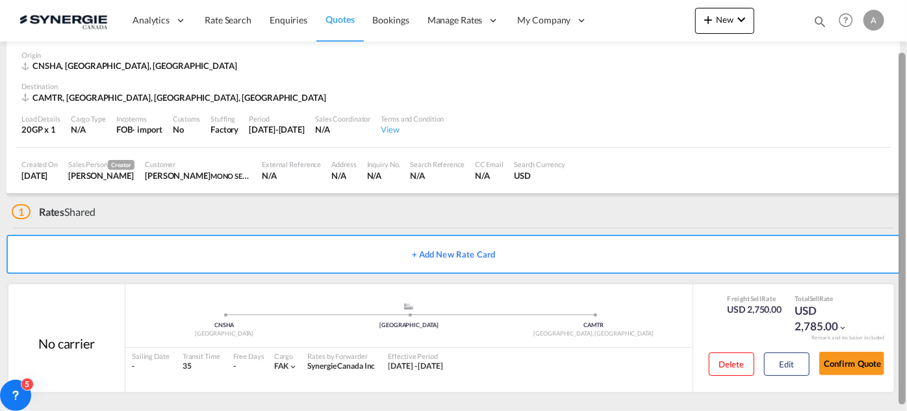
drag, startPoint x: 906, startPoint y: 138, endPoint x: 905, endPoint y: 60, distance: 78.0
click at [905, 60] on div at bounding box center [906, 206] width 3 height 406
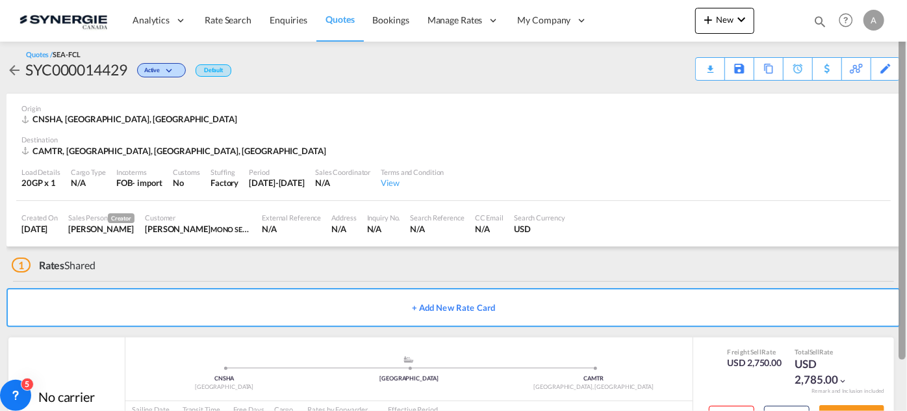
scroll to position [3, 0]
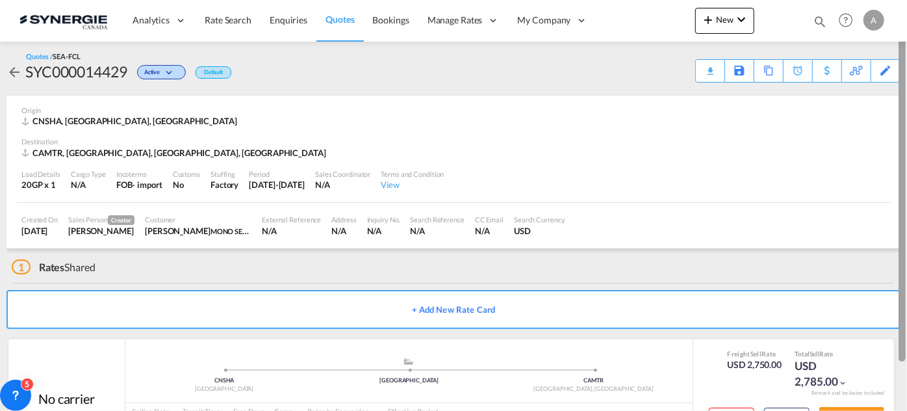
drag, startPoint x: 904, startPoint y: 73, endPoint x: 903, endPoint y: 24, distance: 49.4
click at [903, 24] on md-content "Analytics Reports Dashboard Rate Search Enquiries Quotes Bookings" at bounding box center [453, 205] width 907 height 411
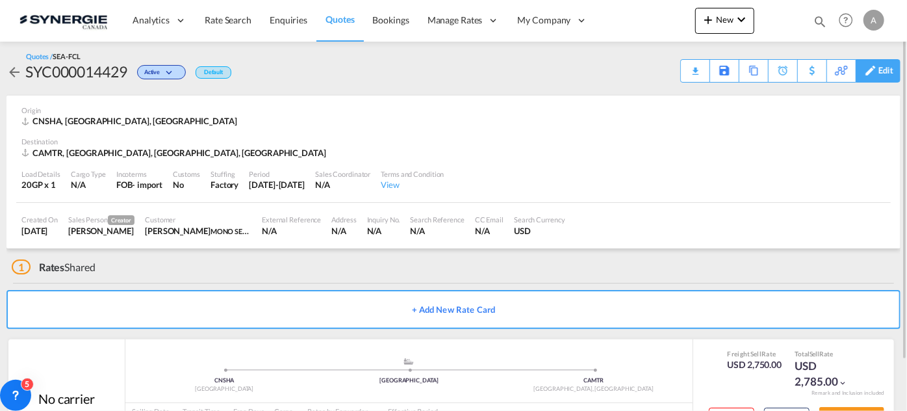
click at [886, 70] on div "Edit" at bounding box center [886, 71] width 15 height 22
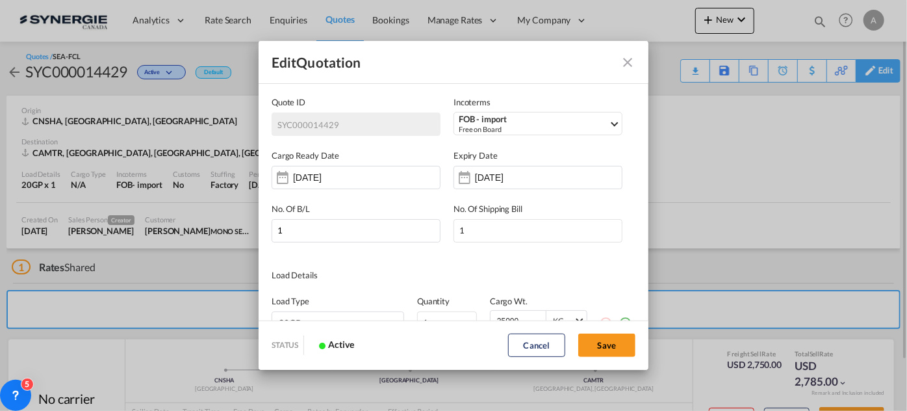
scroll to position [0, 0]
click at [370, 173] on input "[DATE]" at bounding box center [334, 177] width 82 height 10
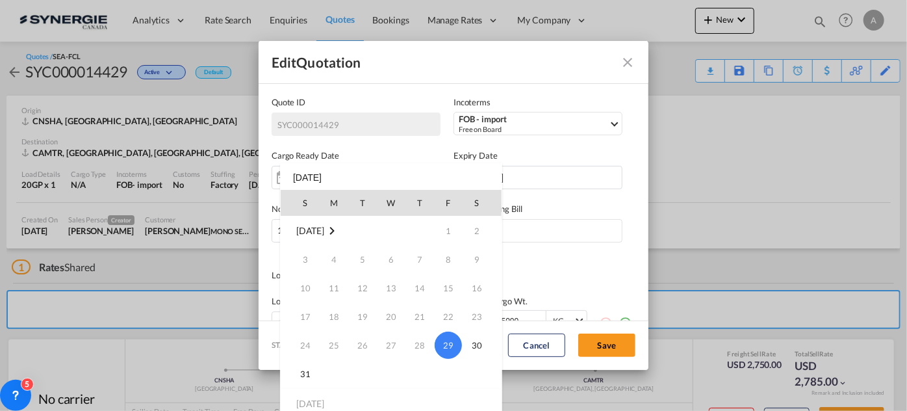
click at [534, 170] on div at bounding box center [453, 205] width 907 height 411
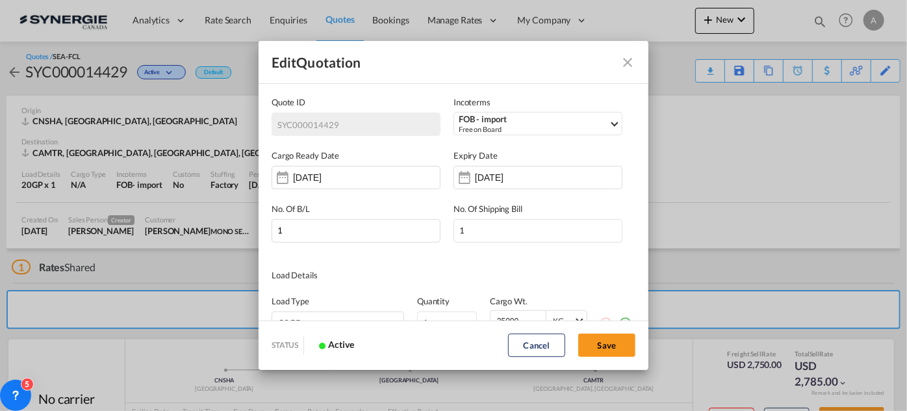
click at [534, 170] on div "[DATE]" at bounding box center [538, 177] width 169 height 23
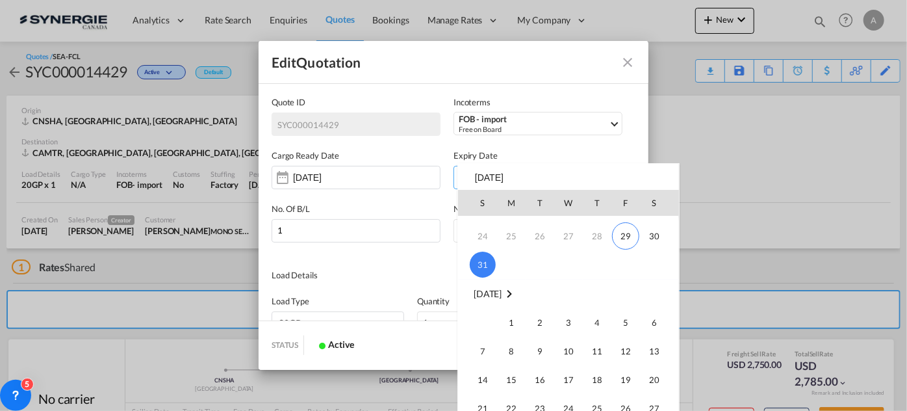
scroll to position [112, 0]
click at [482, 368] on span "14" at bounding box center [483, 376] width 26 height 26
type input "[DATE]"
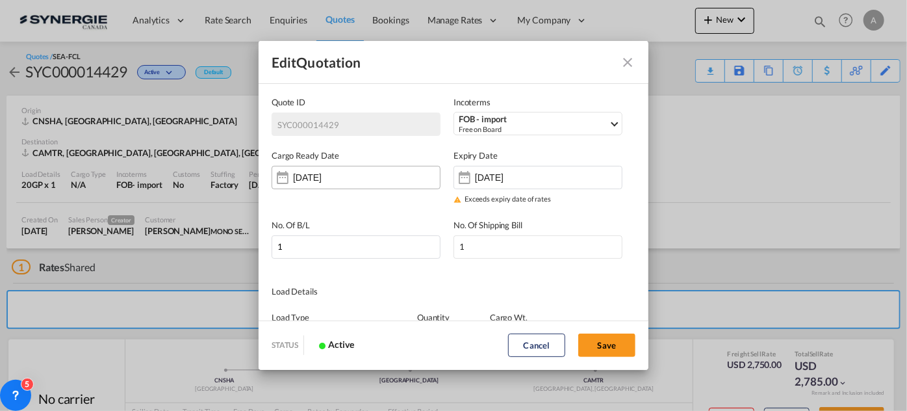
click at [343, 181] on input "[DATE]" at bounding box center [334, 177] width 82 height 10
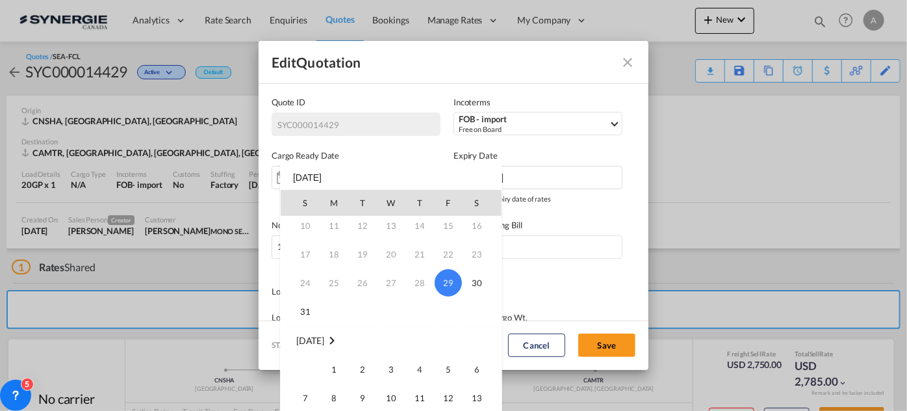
scroll to position [94, 0]
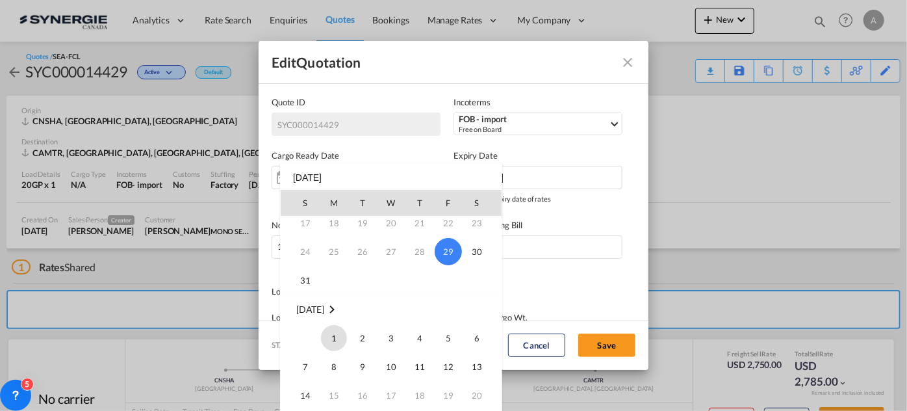
click at [338, 335] on span "1" at bounding box center [334, 338] width 26 height 26
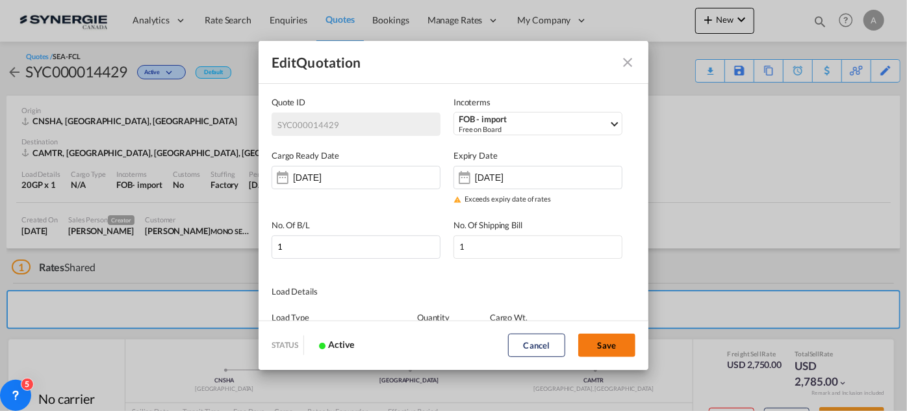
click at [619, 341] on button "Save" at bounding box center [606, 344] width 57 height 23
type input "[DATE]"
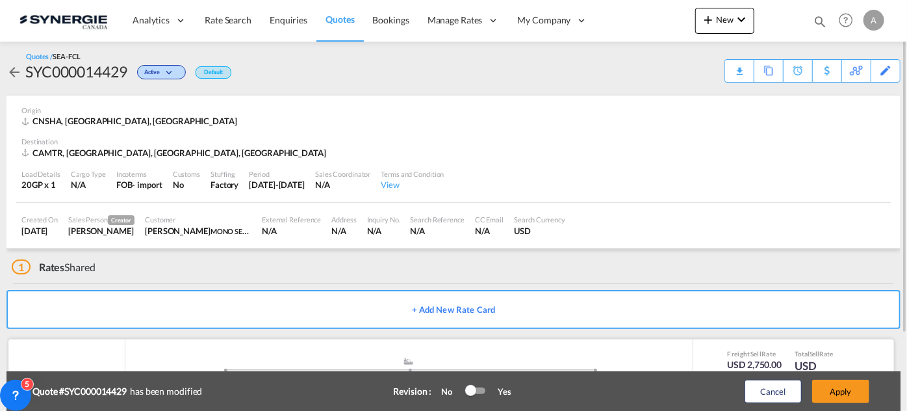
scroll to position [4, 0]
drag, startPoint x: 907, startPoint y: 246, endPoint x: 907, endPoint y: 303, distance: 57.8
click at [907, 303] on div at bounding box center [906, 206] width 3 height 406
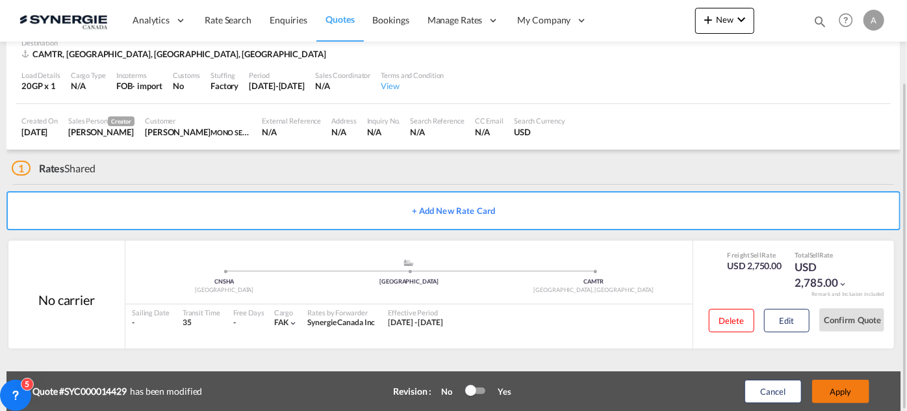
click at [848, 386] on button "Apply" at bounding box center [840, 391] width 57 height 23
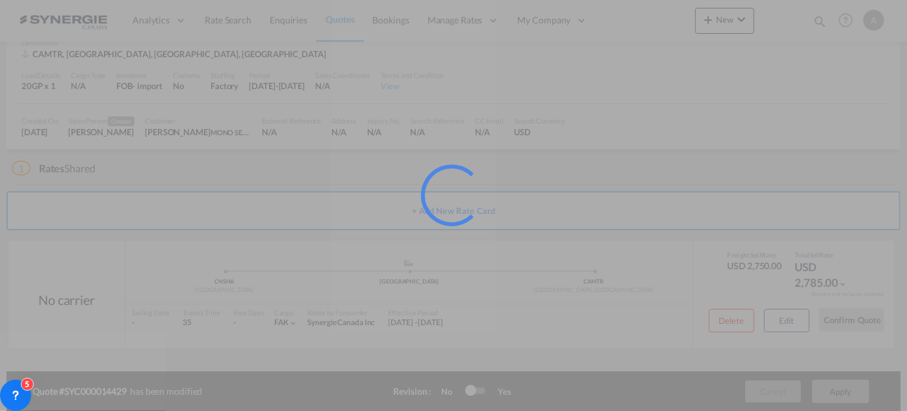
scroll to position [62, 0]
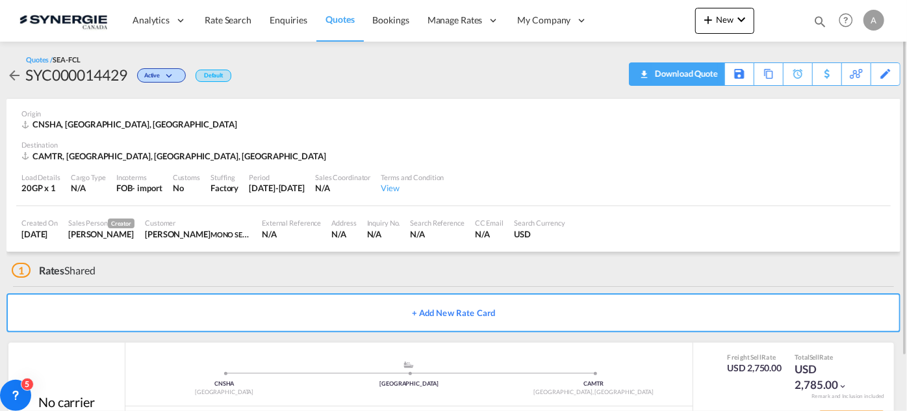
click at [701, 74] on div "Download Quote" at bounding box center [685, 73] width 66 height 21
